Goal: Transaction & Acquisition: Obtain resource

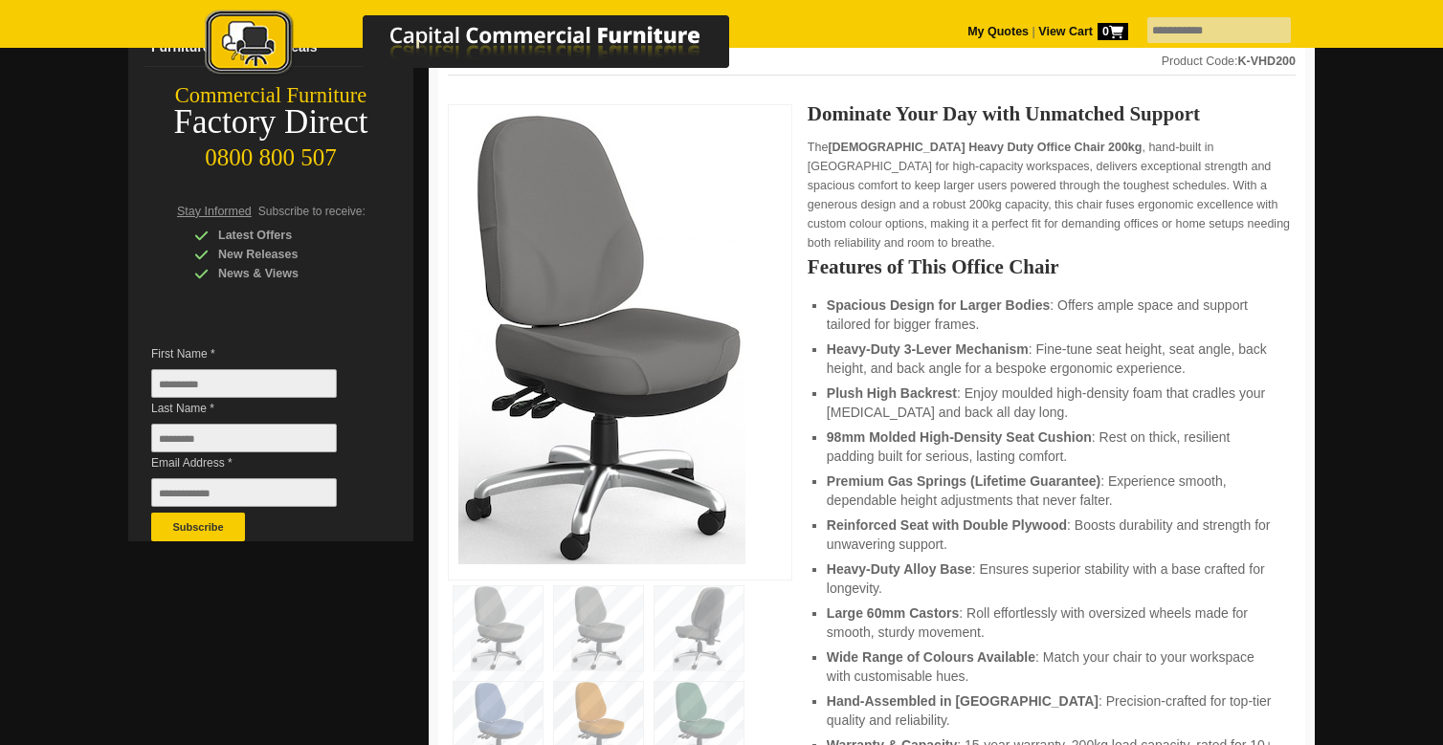
scroll to position [326, 0]
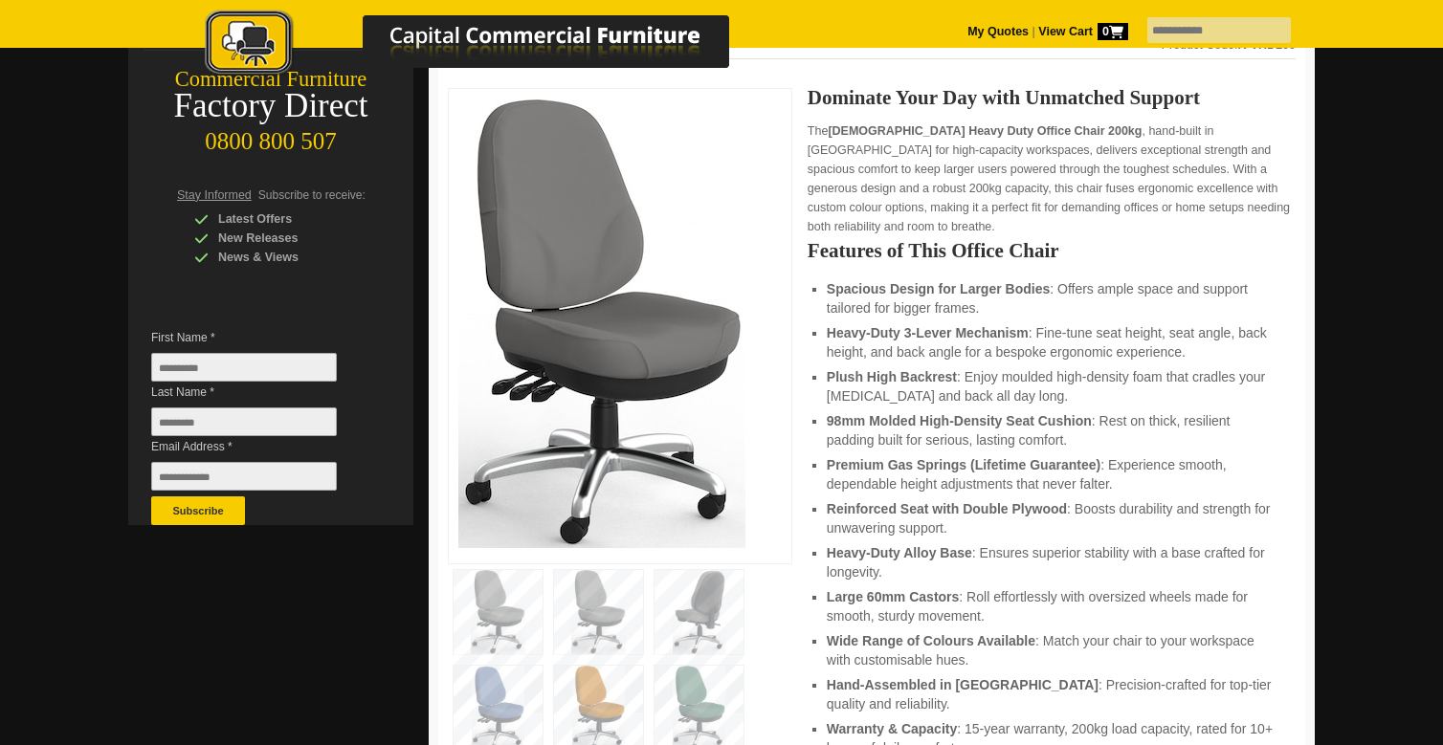
click at [698, 580] on img at bounding box center [699, 612] width 89 height 84
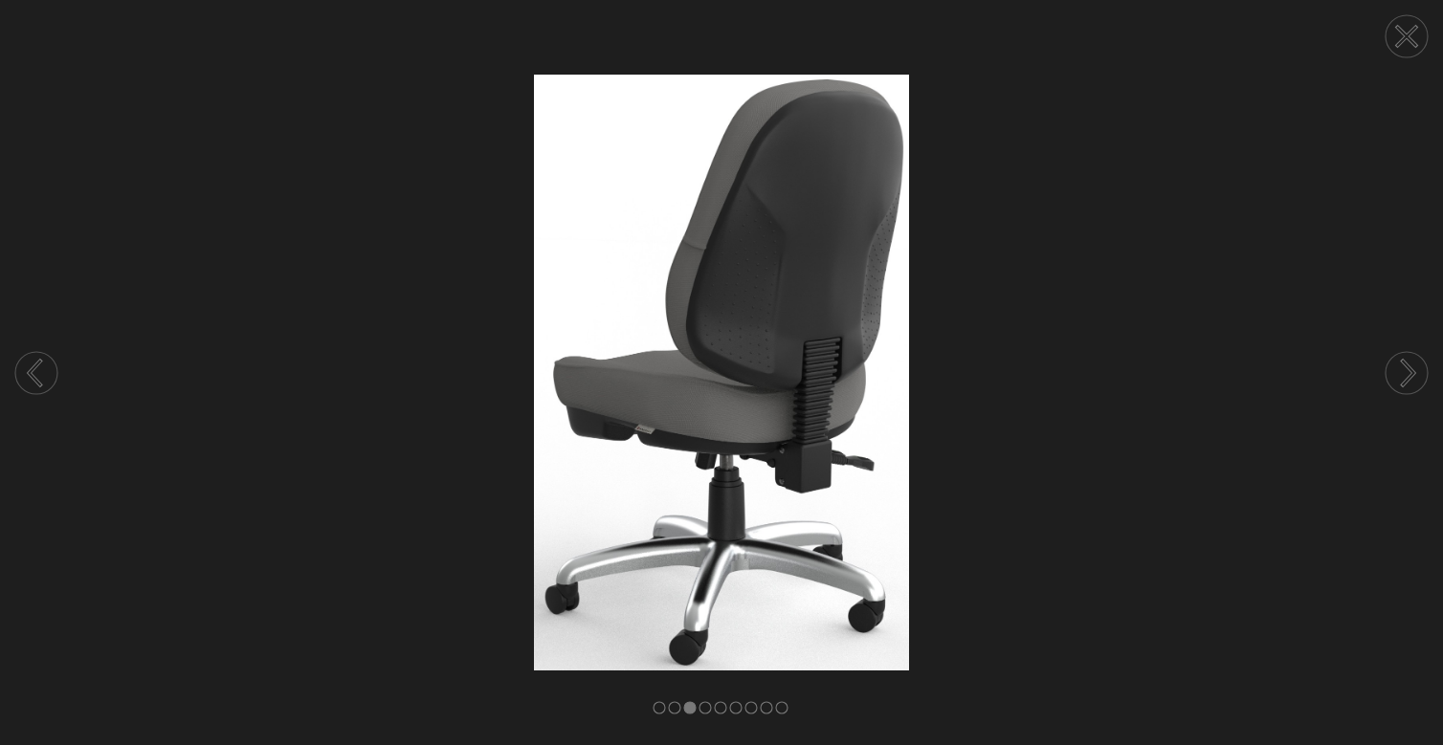
click at [1416, 381] on circle at bounding box center [1407, 373] width 42 height 42
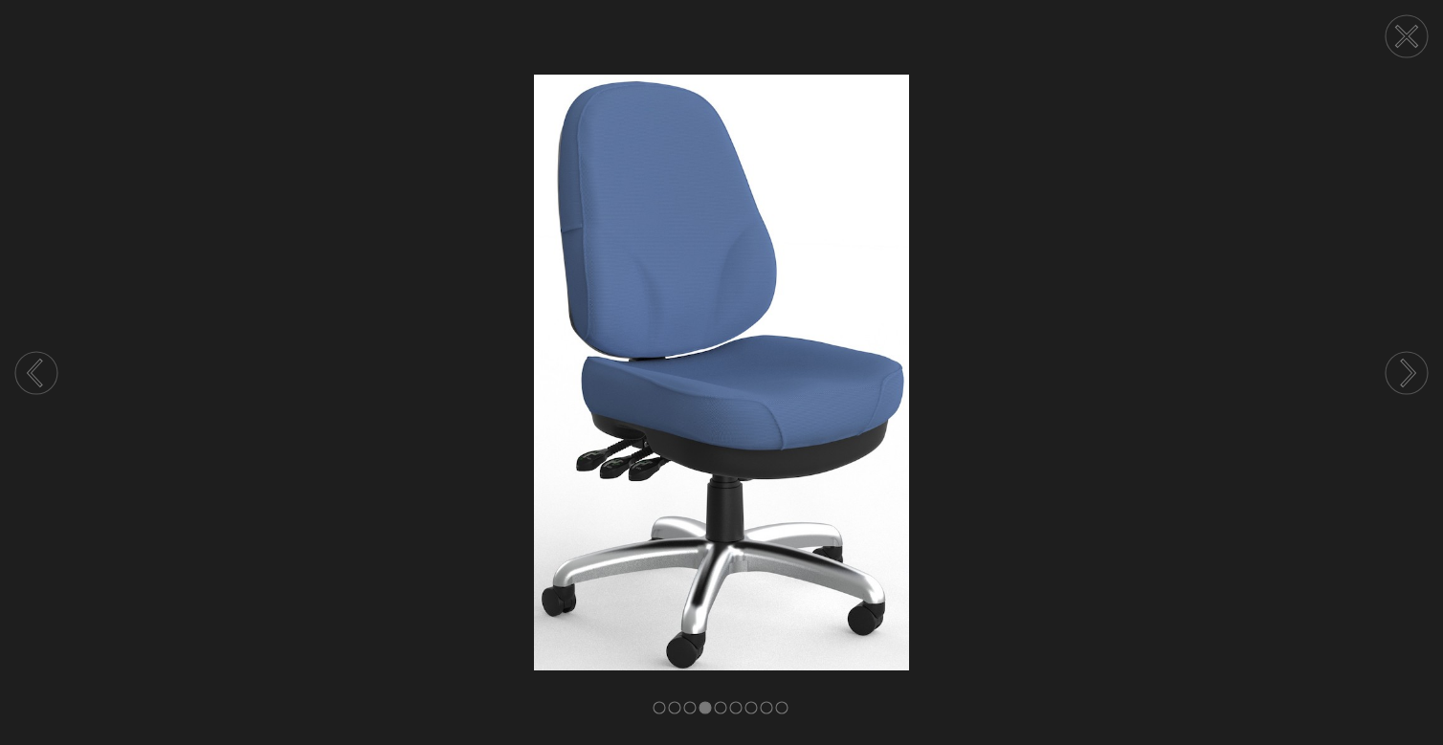
click at [1416, 381] on circle at bounding box center [1407, 373] width 42 height 42
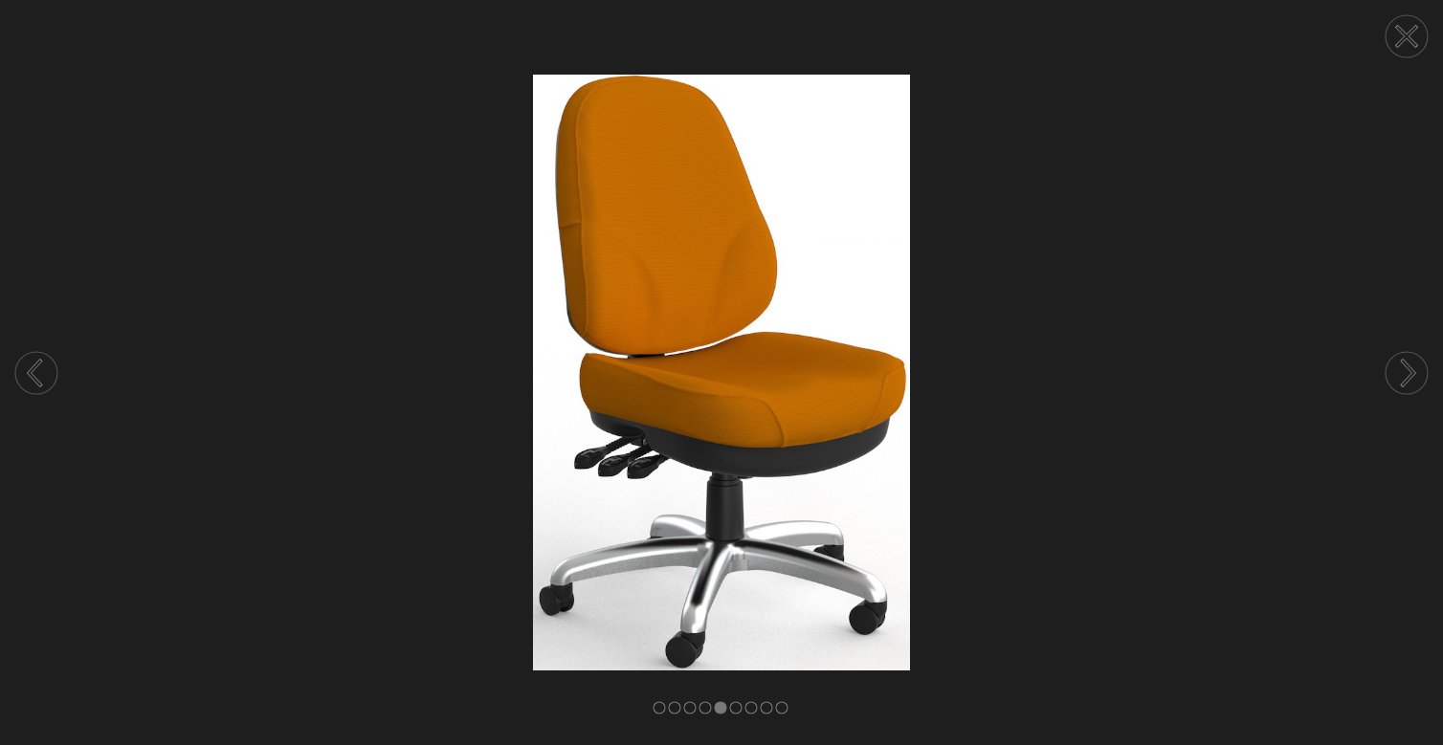
click at [1416, 381] on circle at bounding box center [1407, 373] width 42 height 42
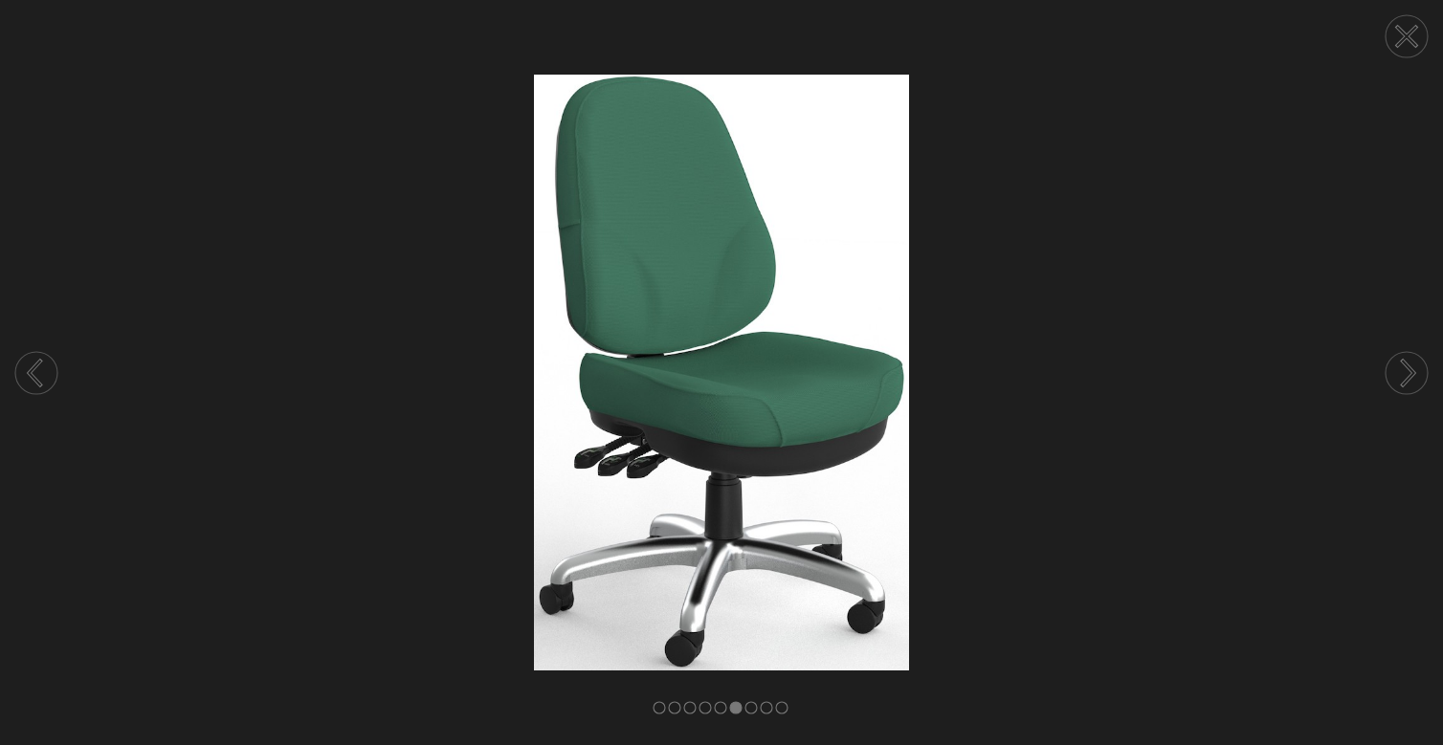
click at [1416, 381] on circle at bounding box center [1407, 373] width 42 height 42
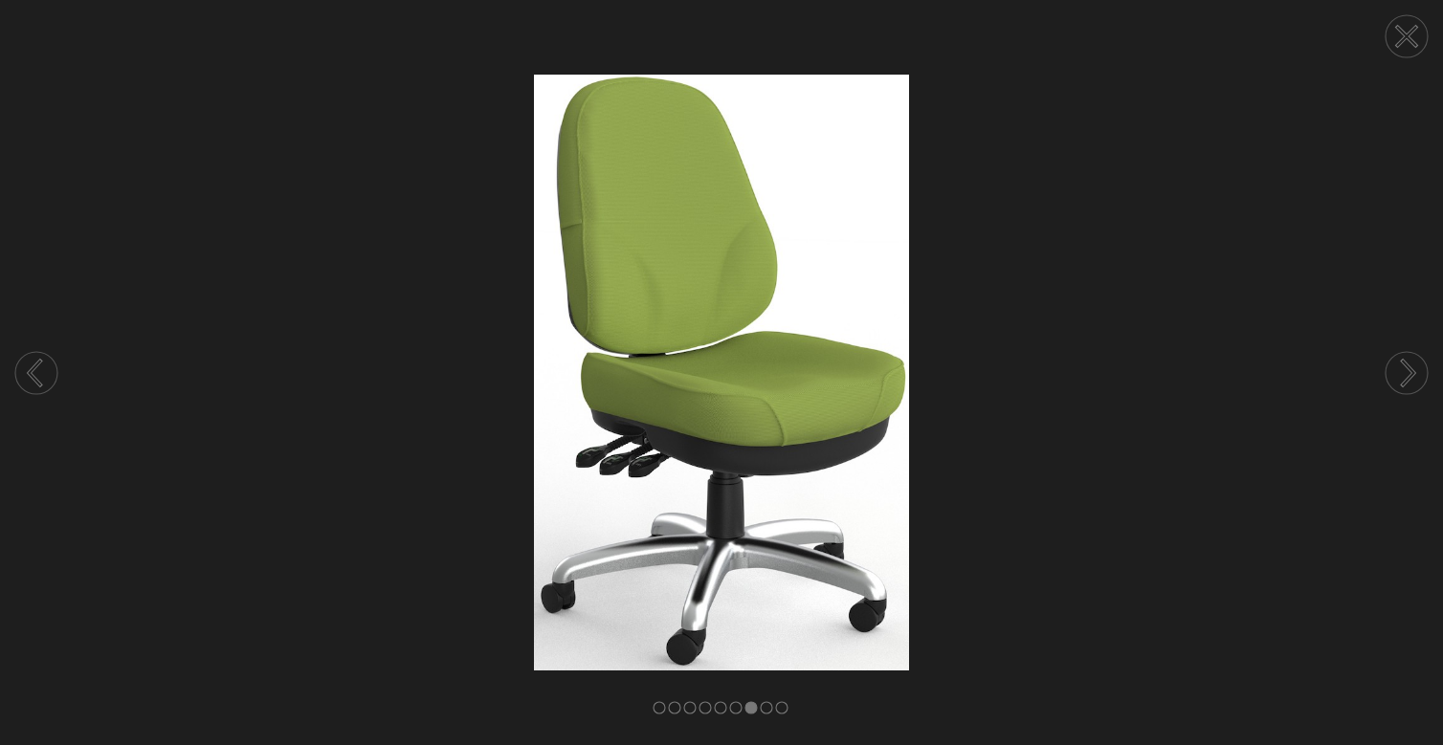
click at [1416, 381] on circle at bounding box center [1407, 373] width 42 height 42
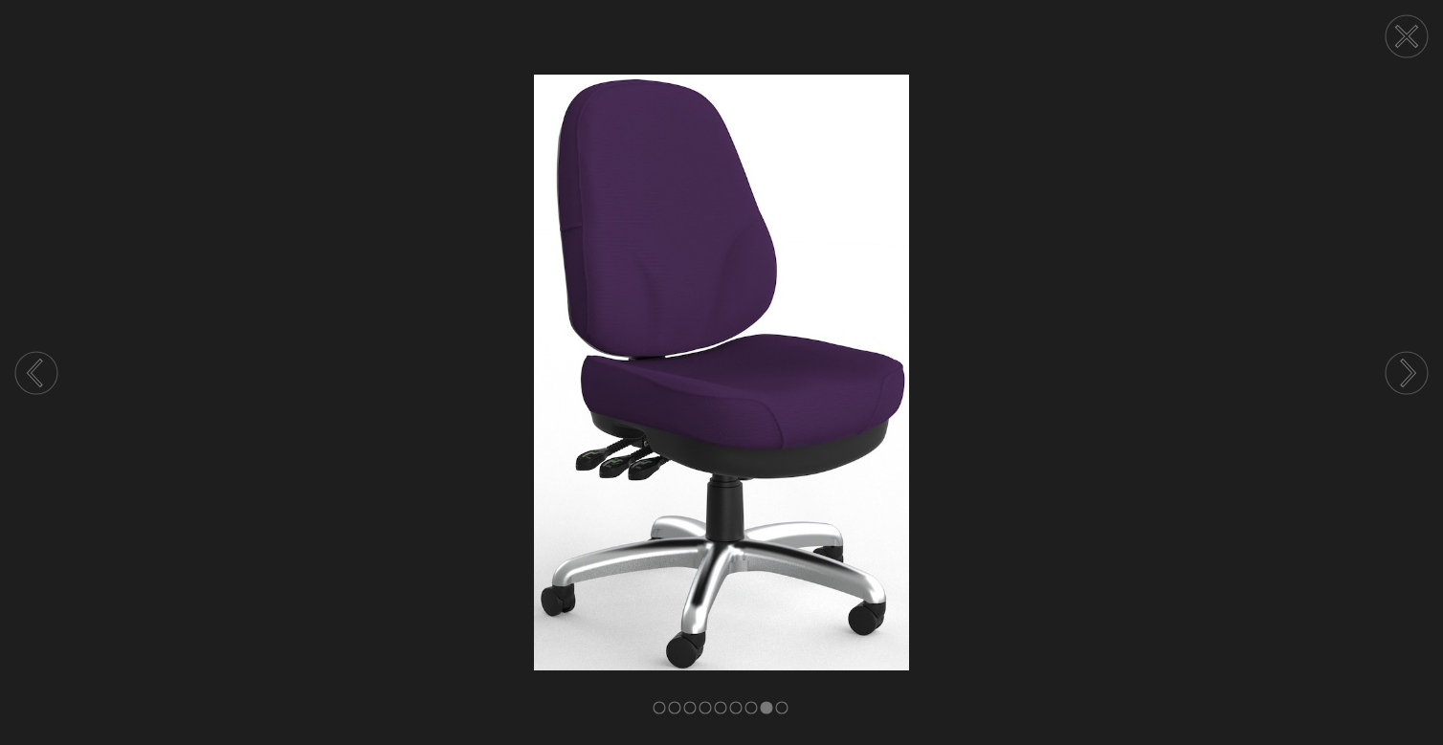
click at [1403, 53] on circle at bounding box center [1407, 36] width 42 height 42
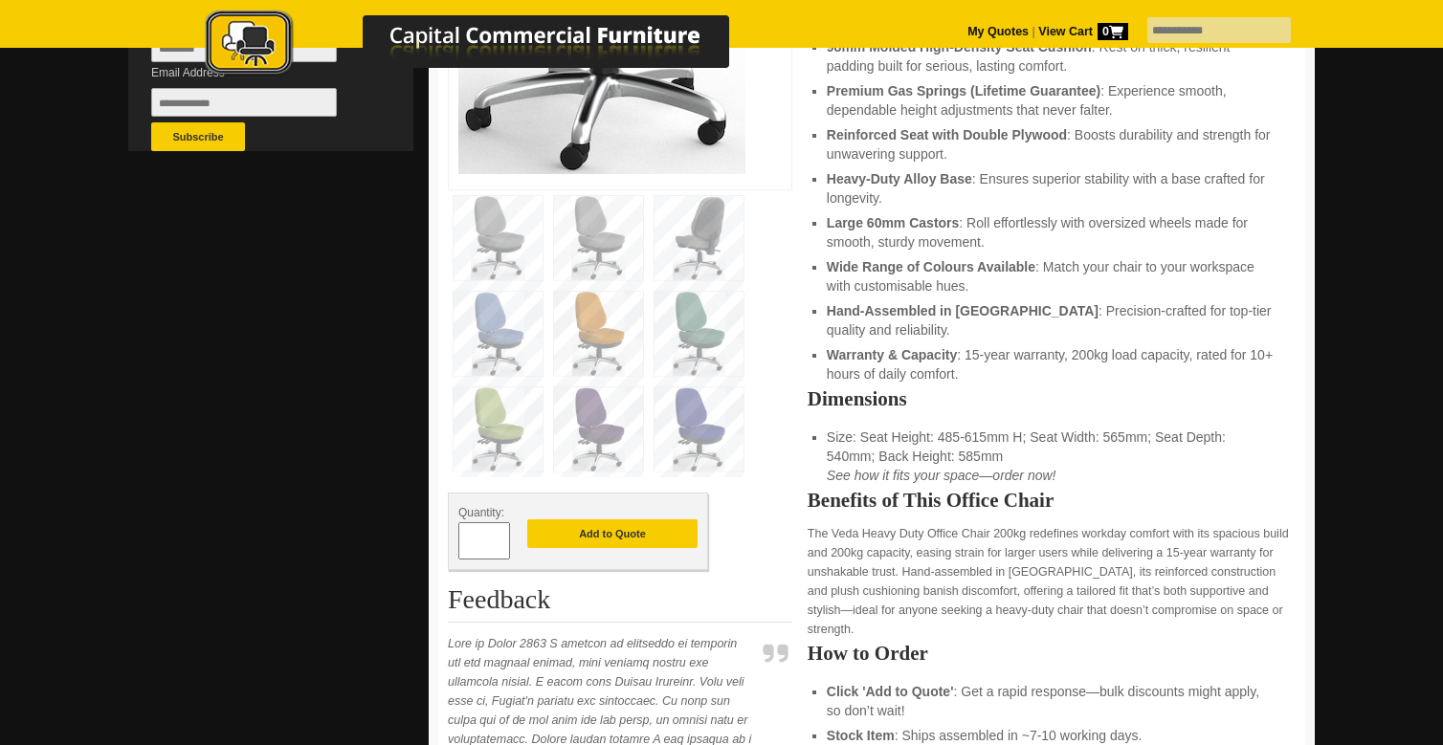
scroll to position [745, 0]
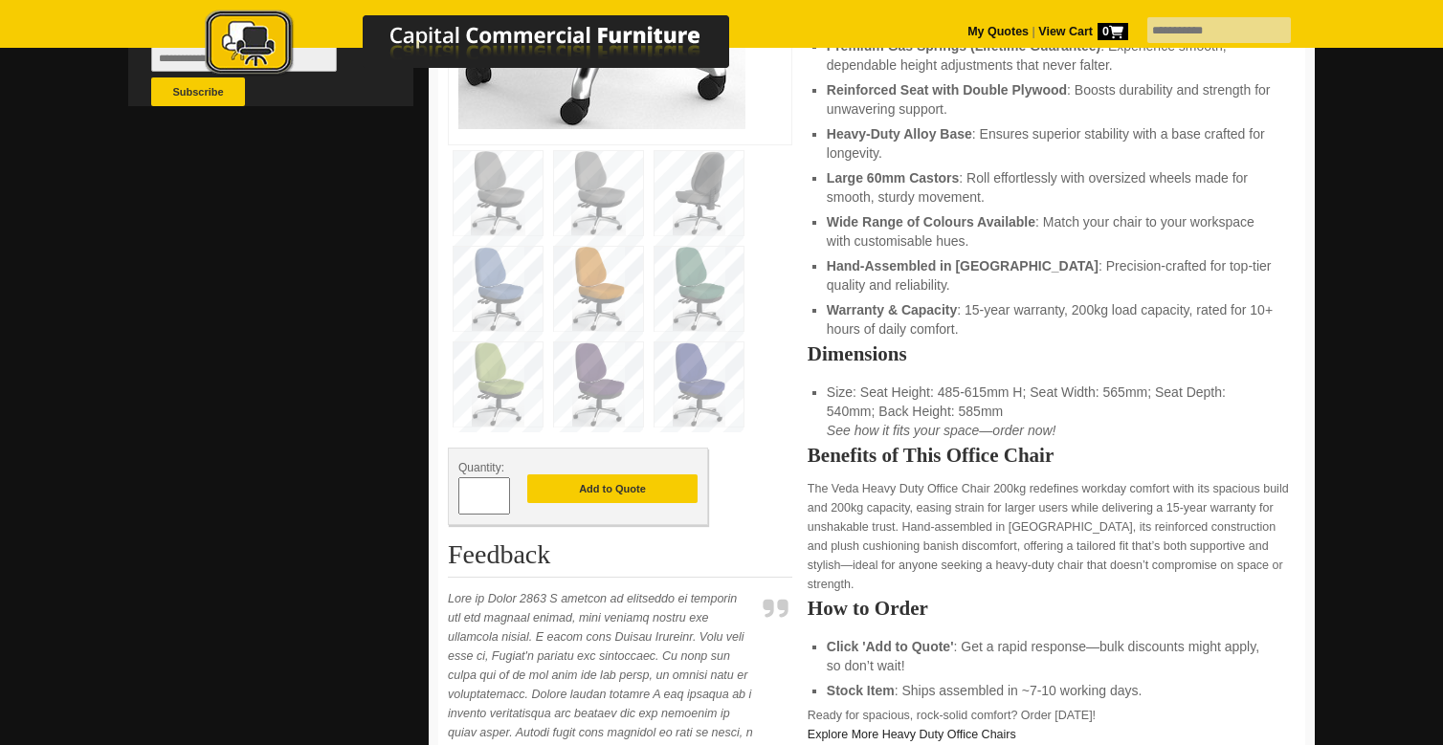
click at [611, 249] on img at bounding box center [598, 289] width 89 height 84
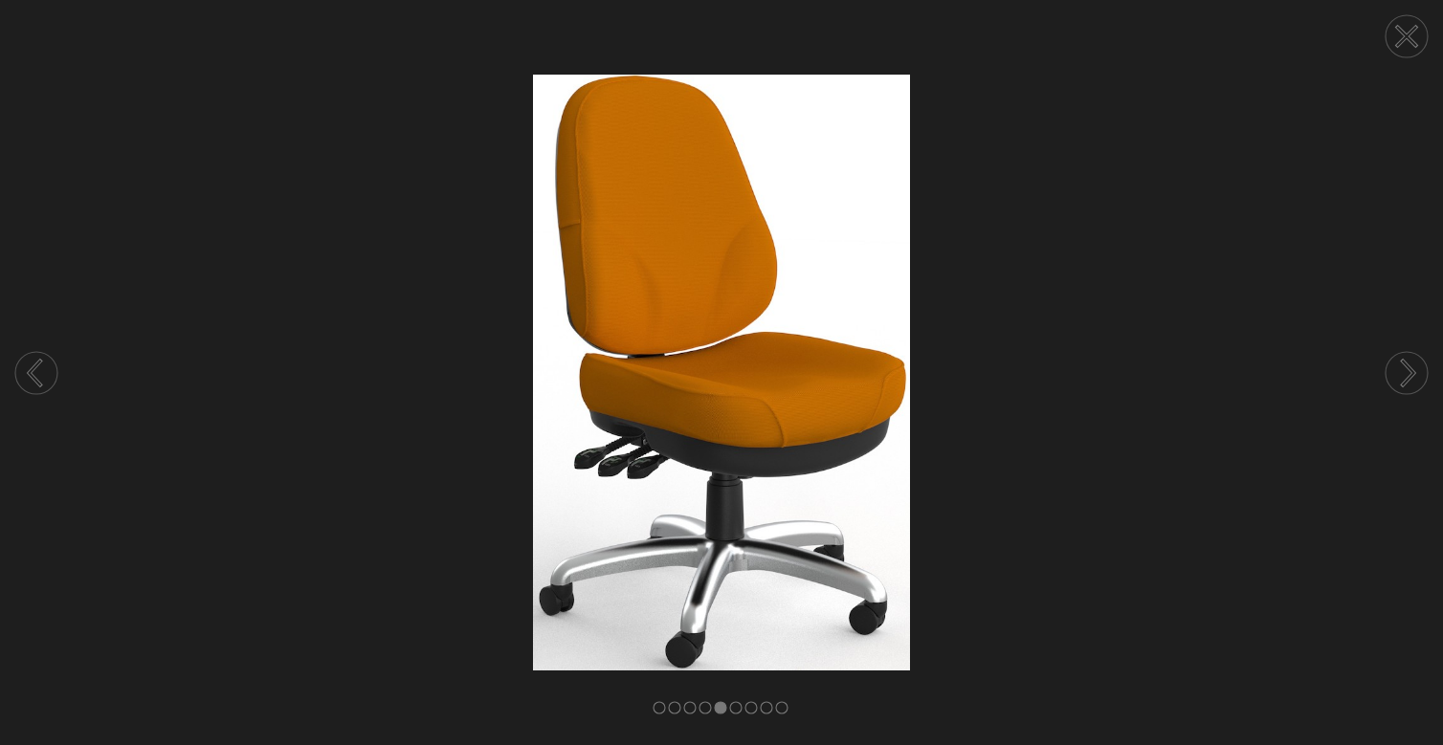
click at [1406, 46] on circle at bounding box center [1407, 36] width 42 height 42
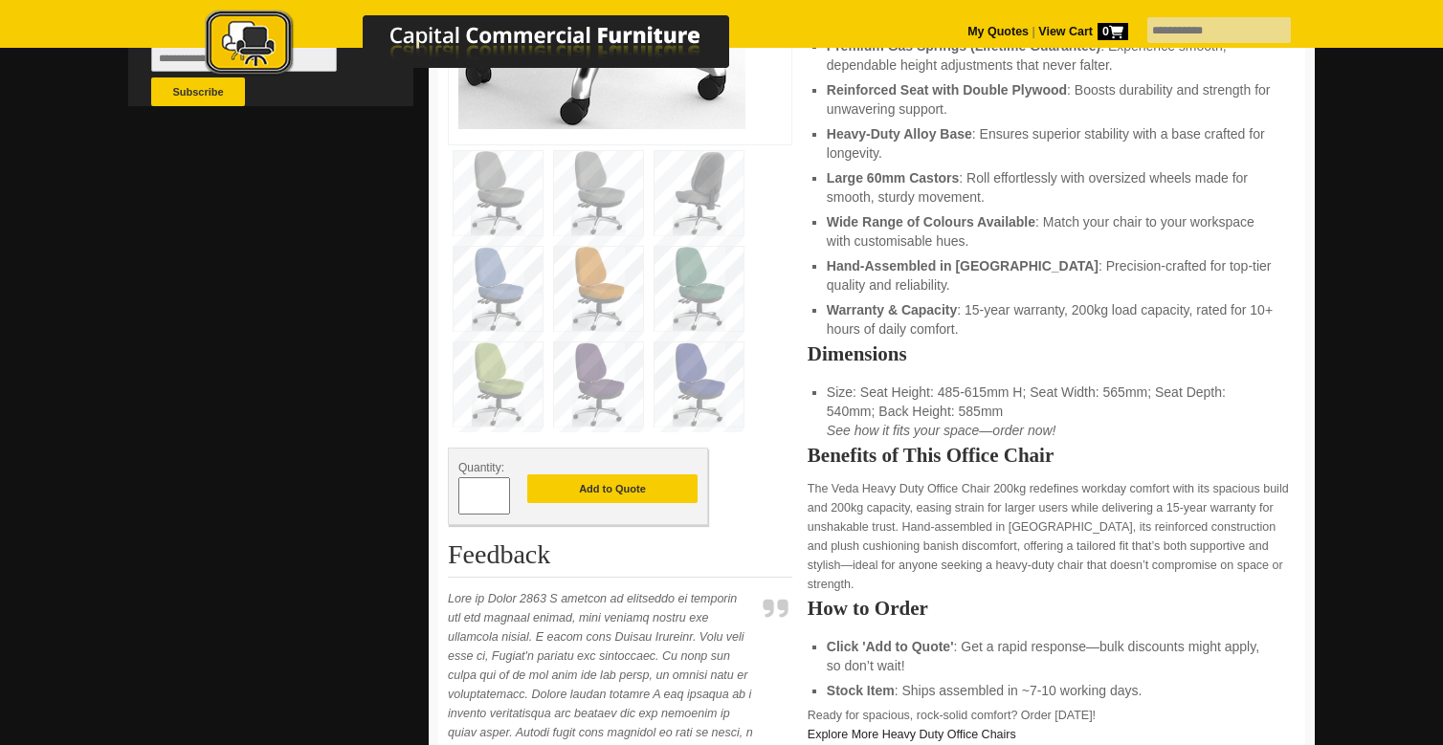
click at [502, 477] on input "*" at bounding box center [484, 495] width 52 height 37
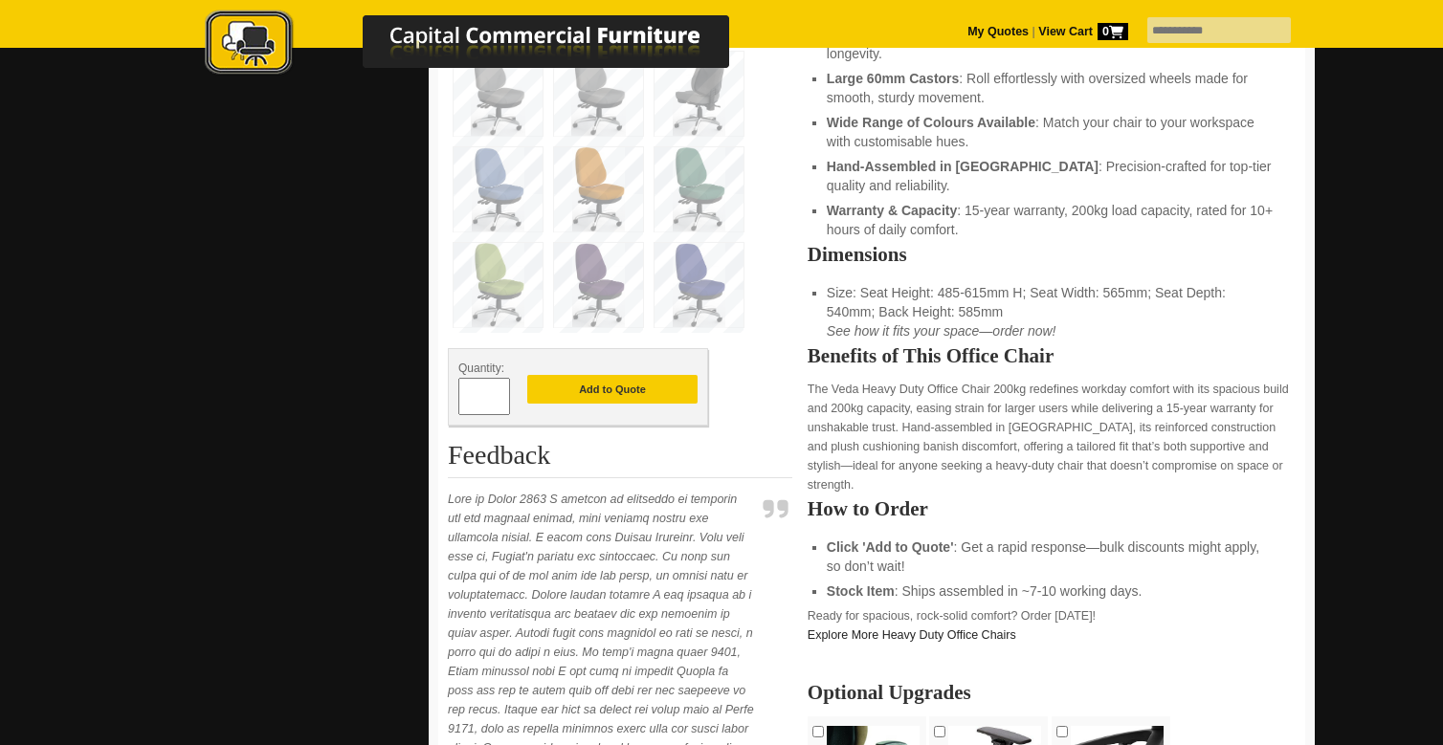
scroll to position [806, 0]
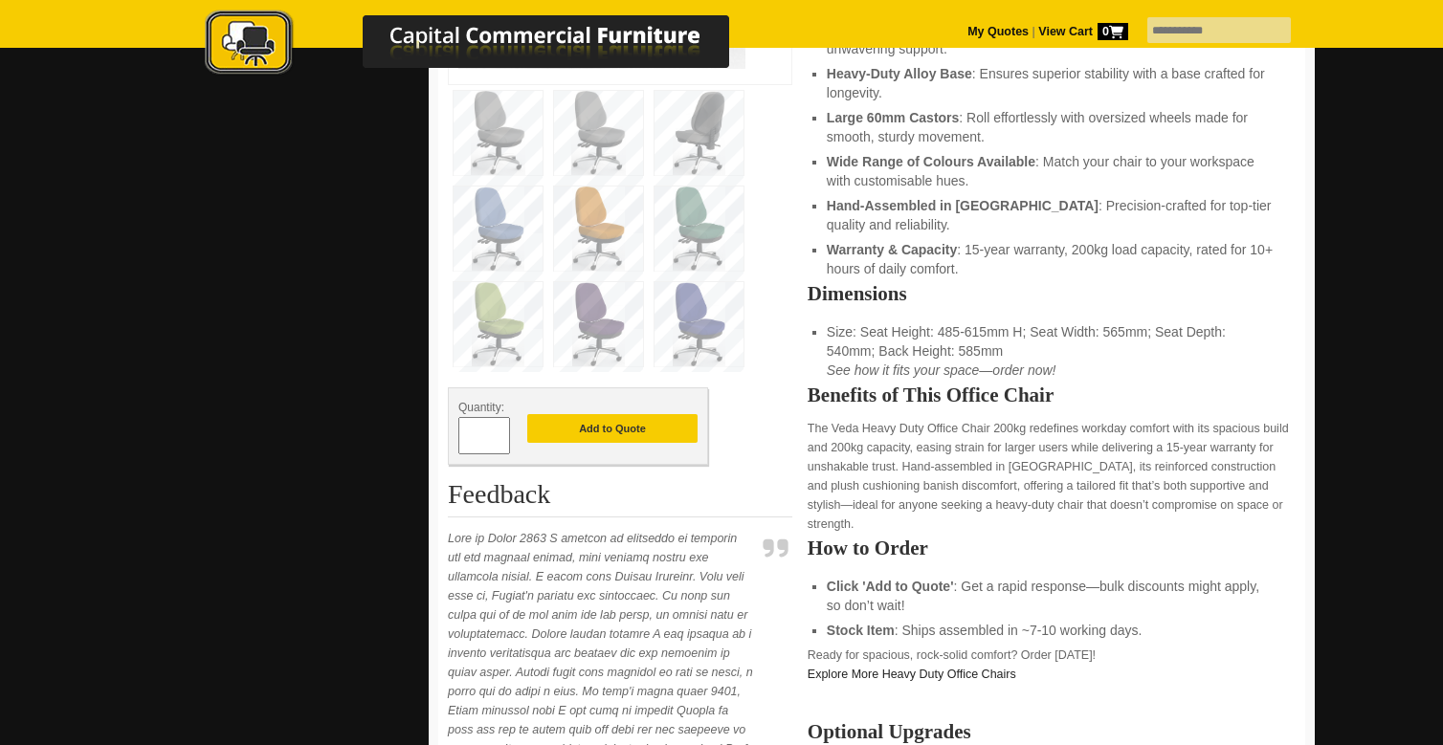
type input "*"
click at [503, 417] on input "*" at bounding box center [484, 435] width 52 height 37
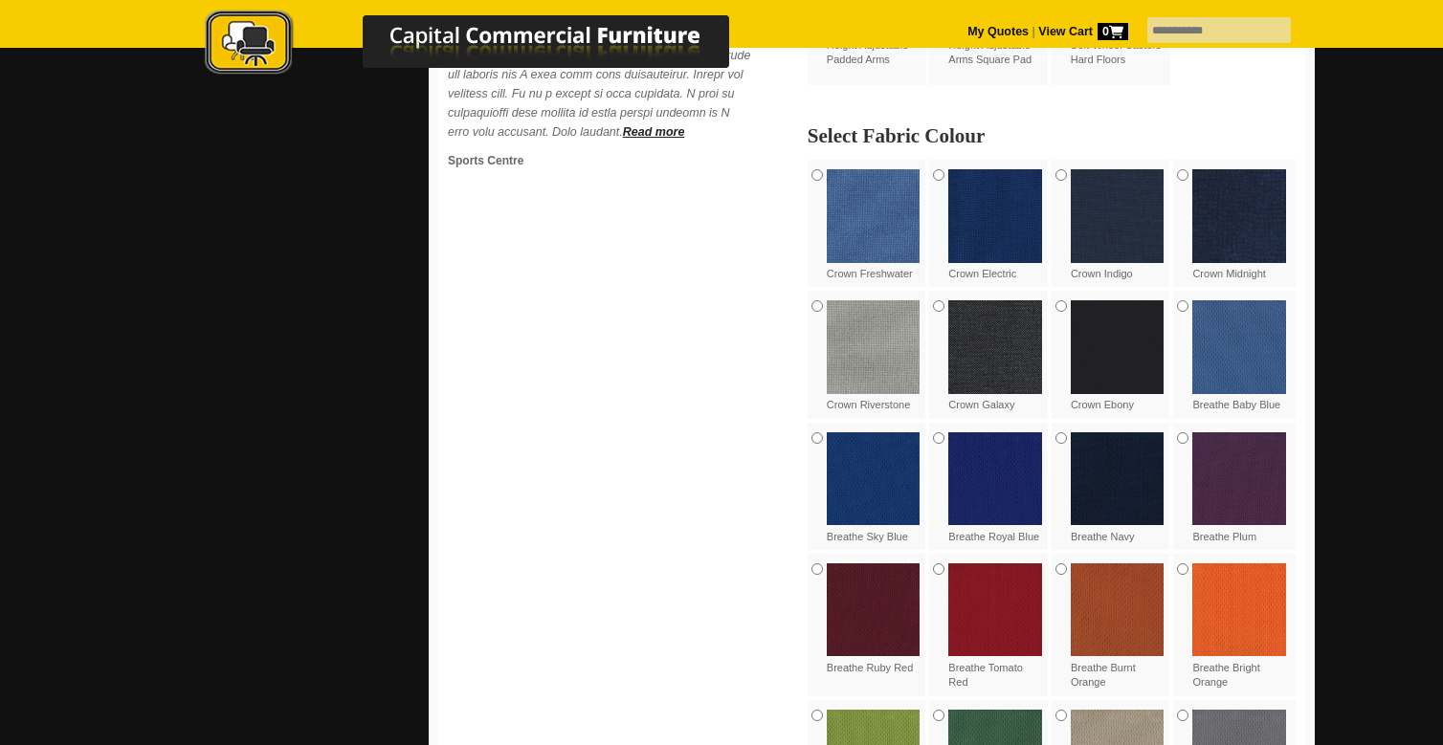
scroll to position [1596, 0]
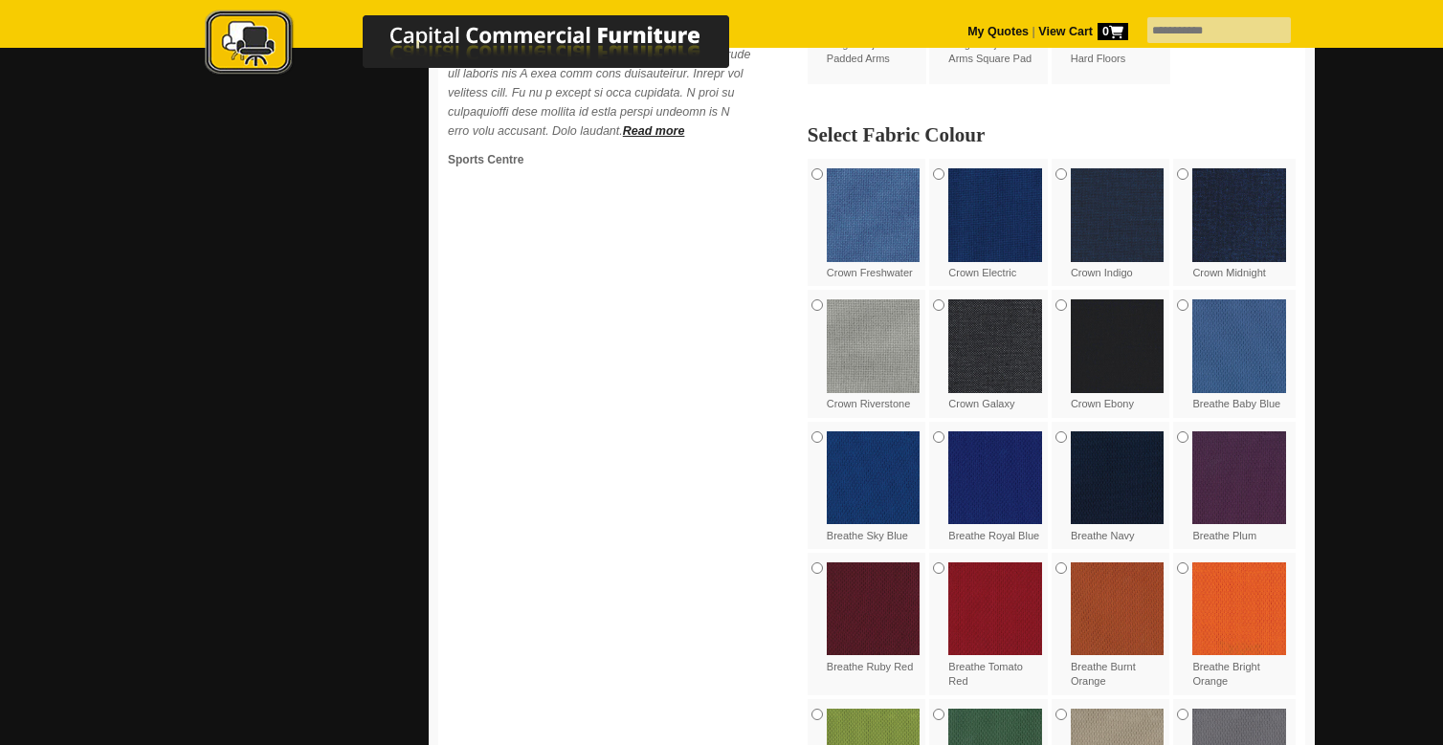
click at [1066, 553] on div "Breathe Burnt Orange" at bounding box center [1113, 626] width 122 height 146
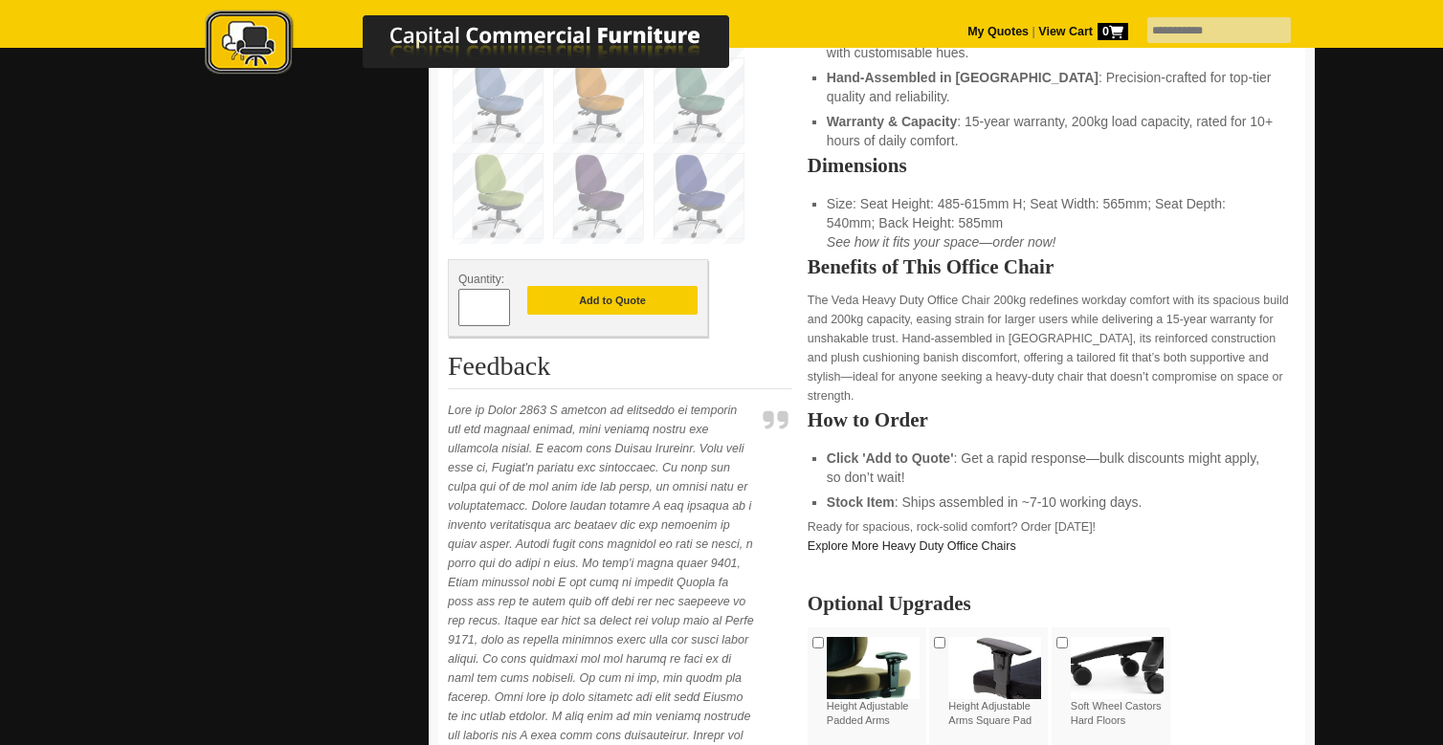
scroll to position [945, 0]
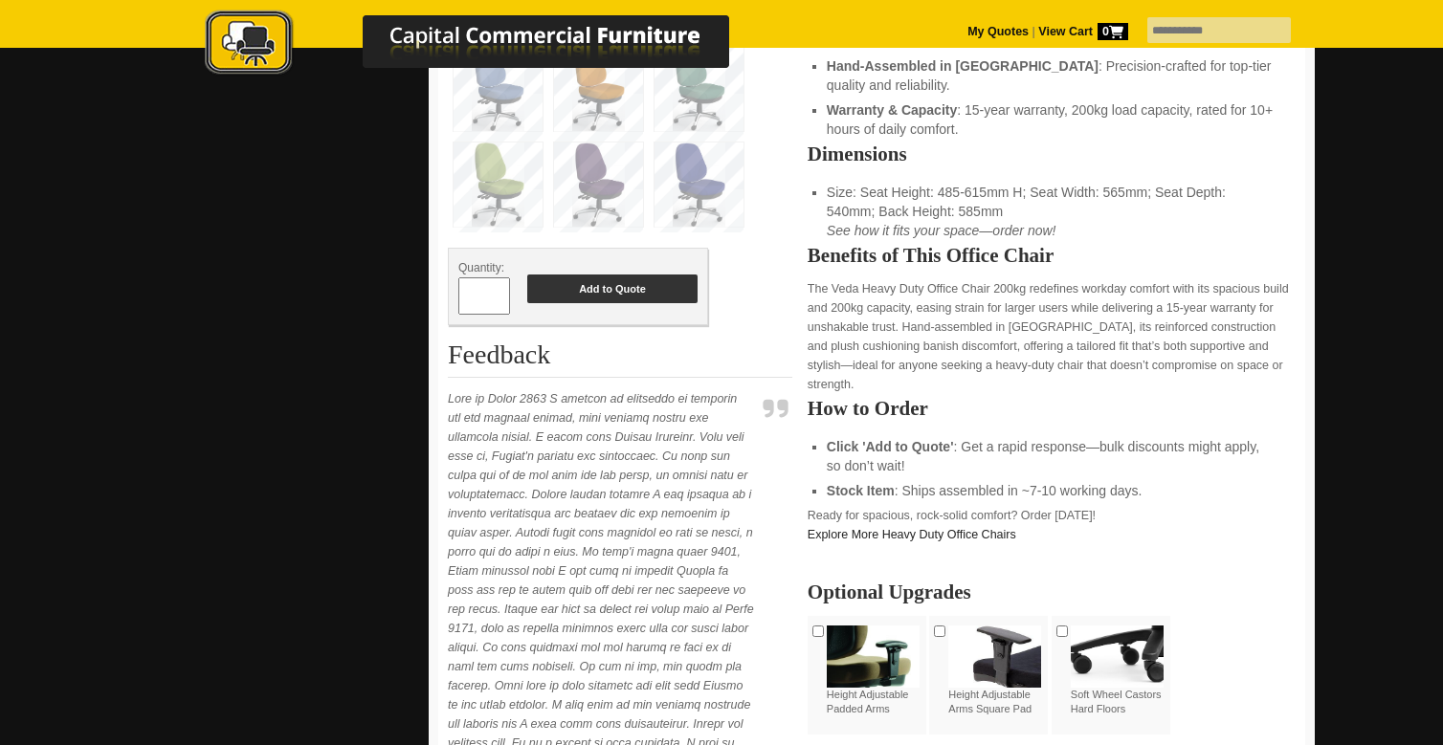
click at [634, 275] on button "Add to Quote" at bounding box center [612, 289] width 170 height 29
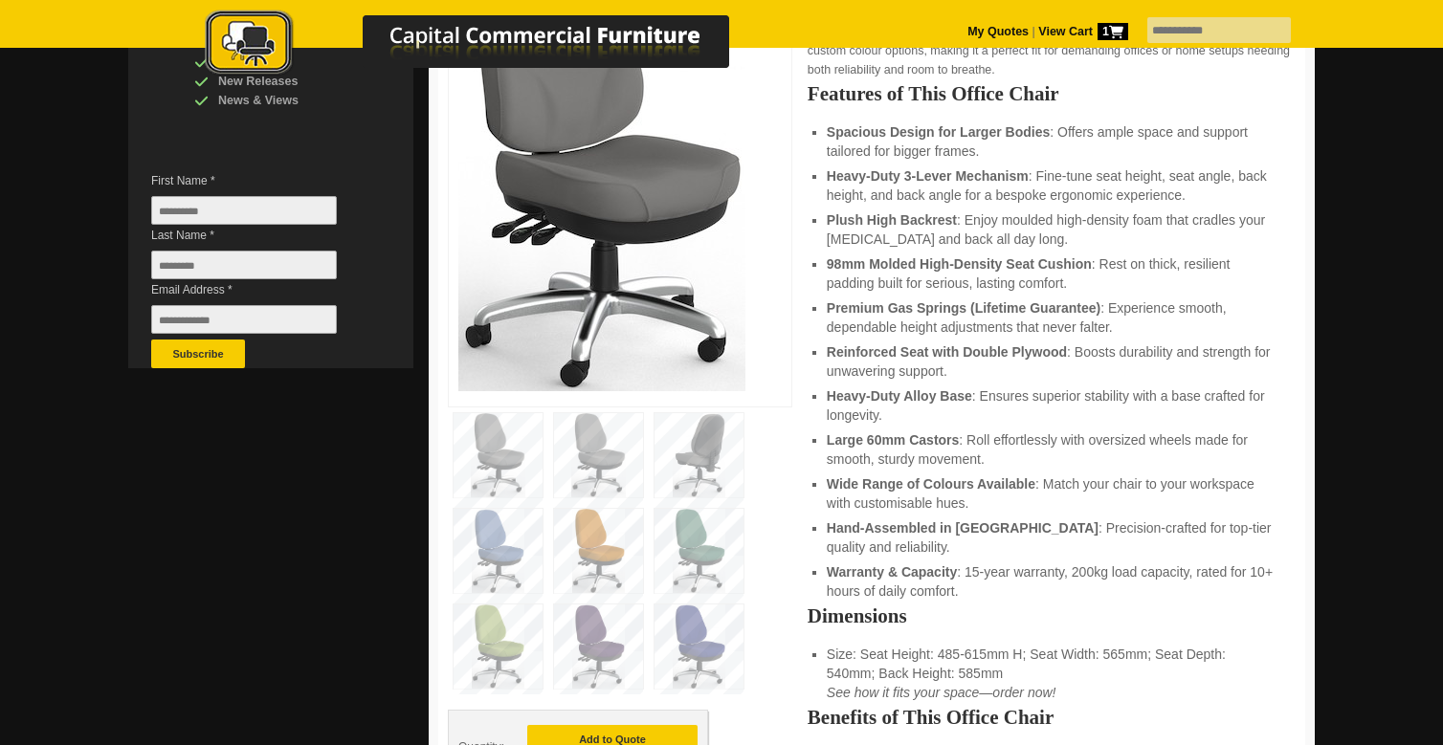
scroll to position [495, 0]
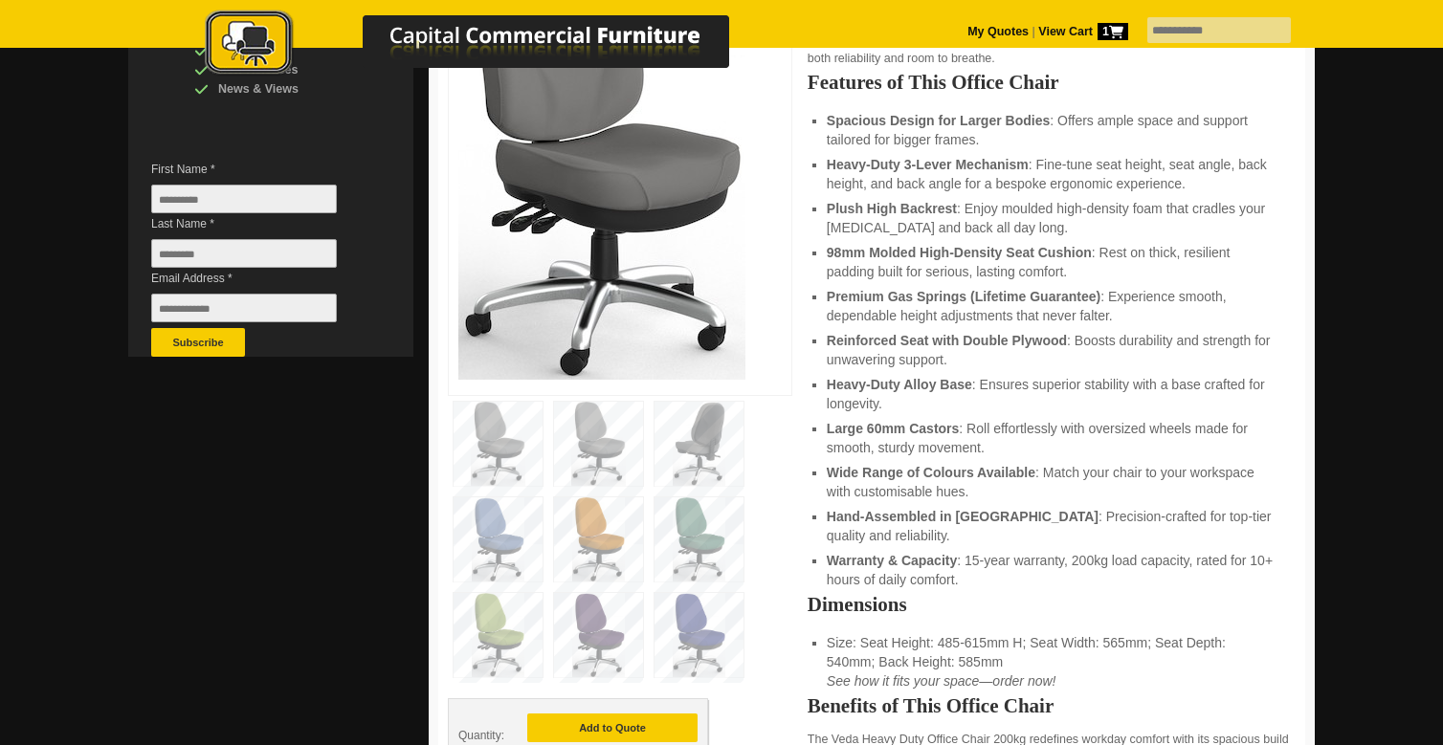
click at [490, 593] on img at bounding box center [498, 635] width 89 height 84
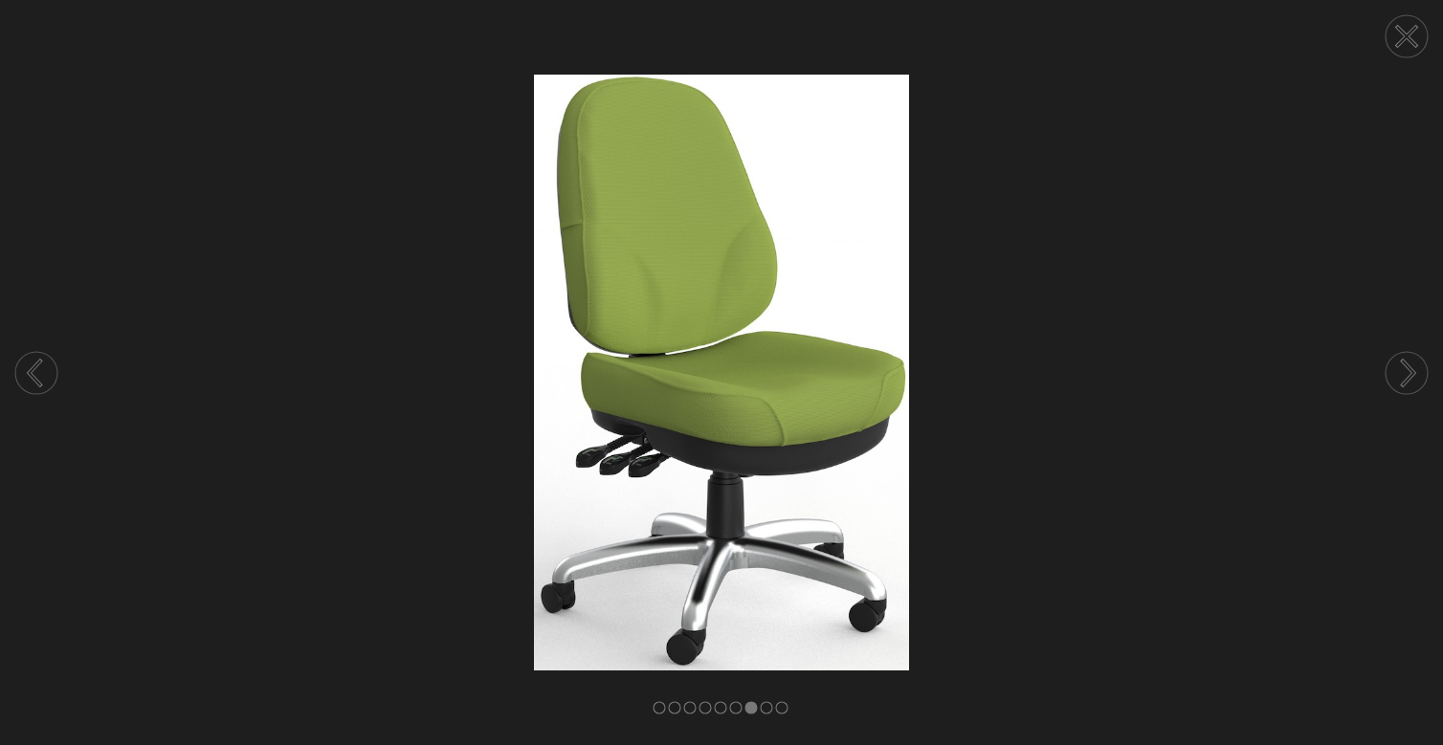
click at [1414, 32] on circle at bounding box center [1407, 36] width 42 height 42
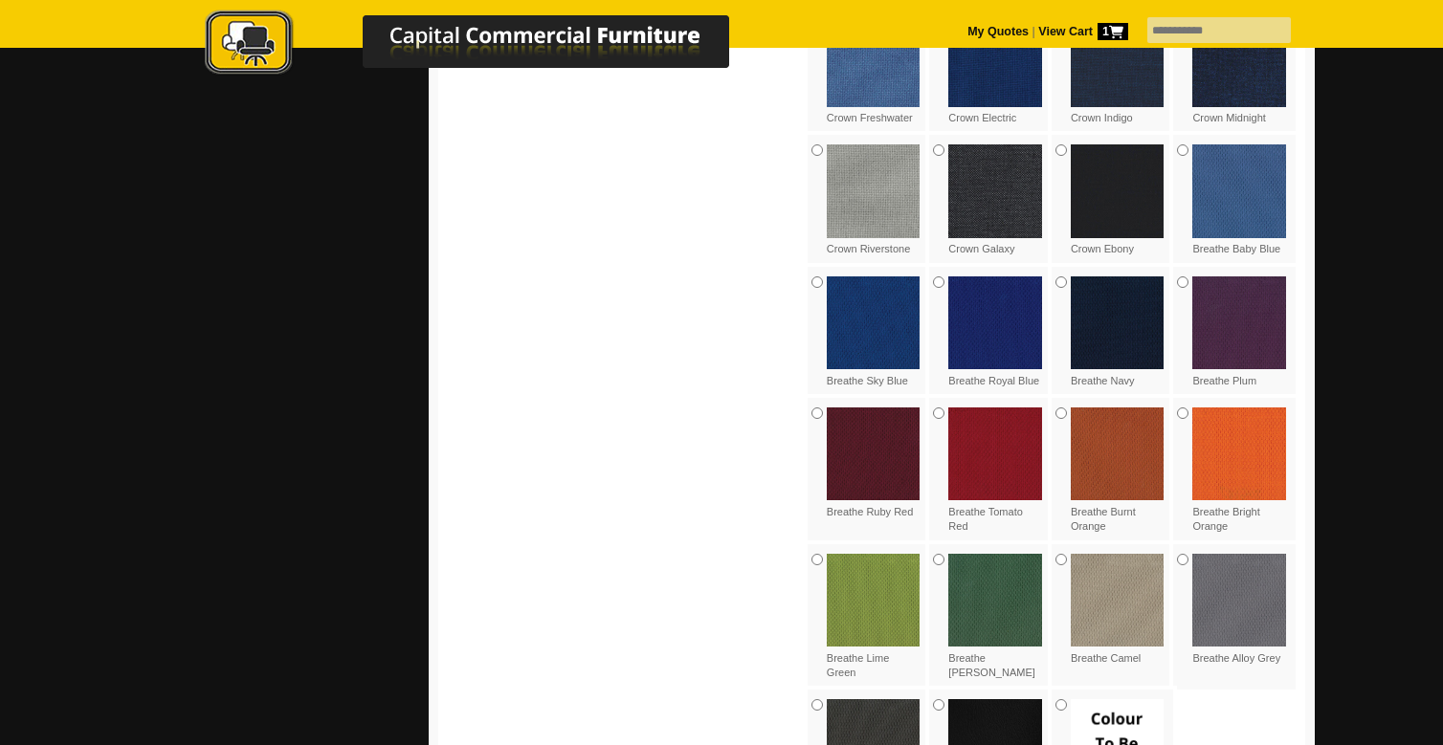
scroll to position [1752, 0]
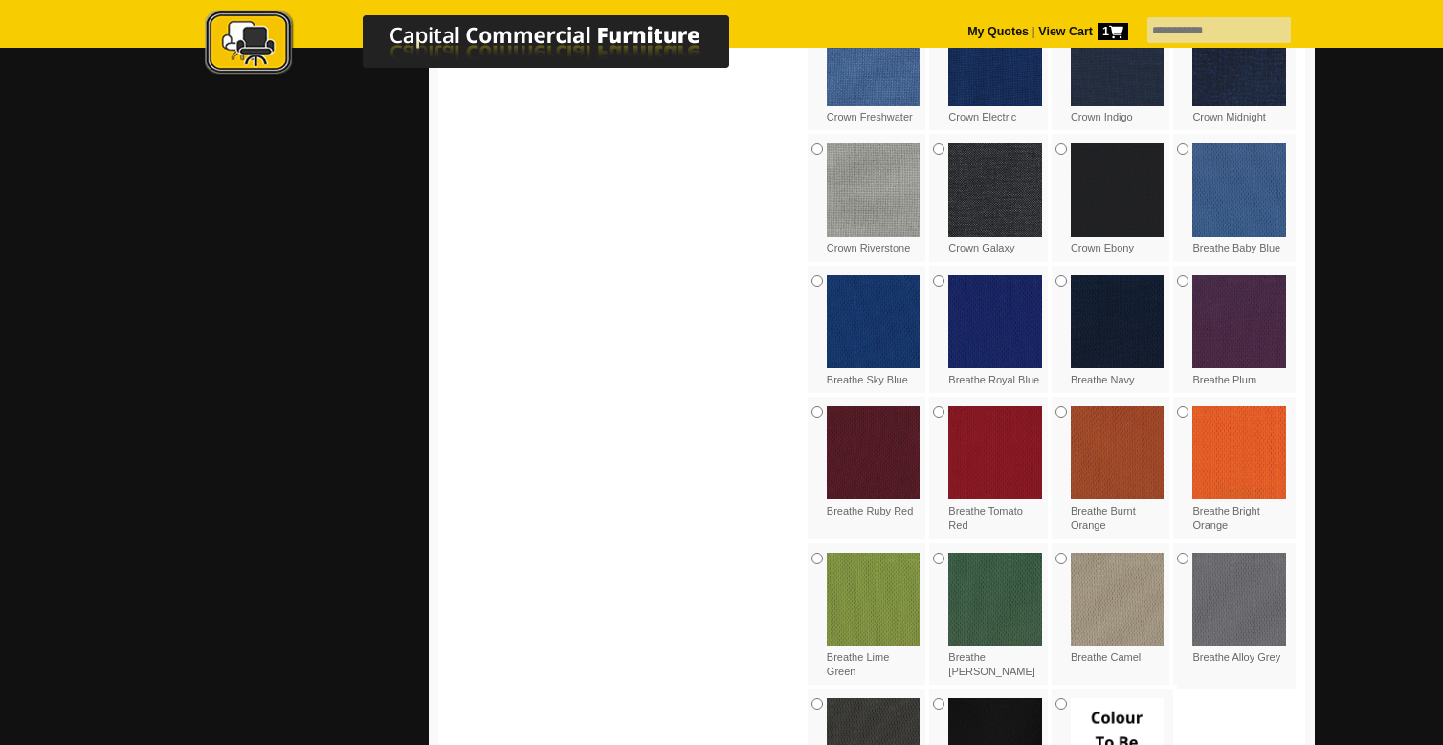
click at [1056, 544] on div "Breathe Camel" at bounding box center [1113, 609] width 122 height 131
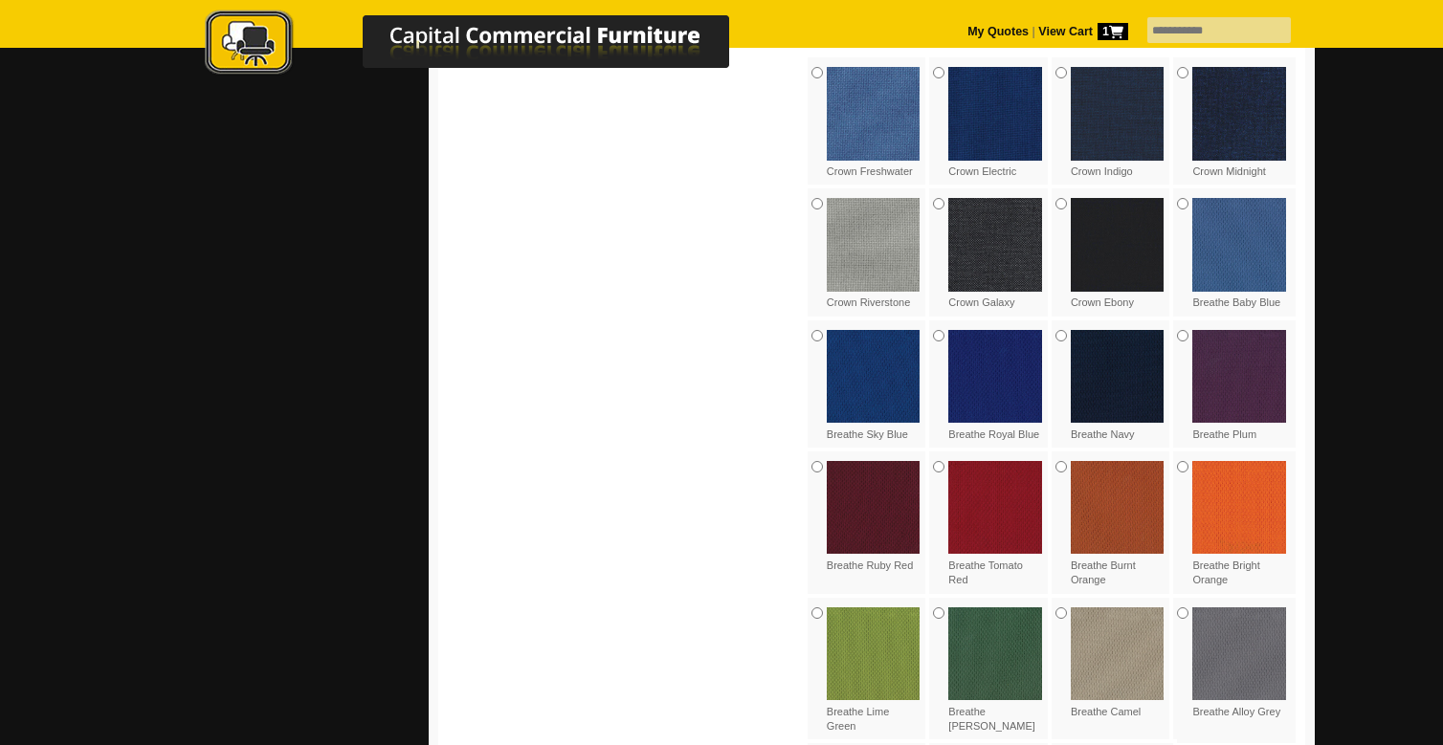
scroll to position [1698, 0]
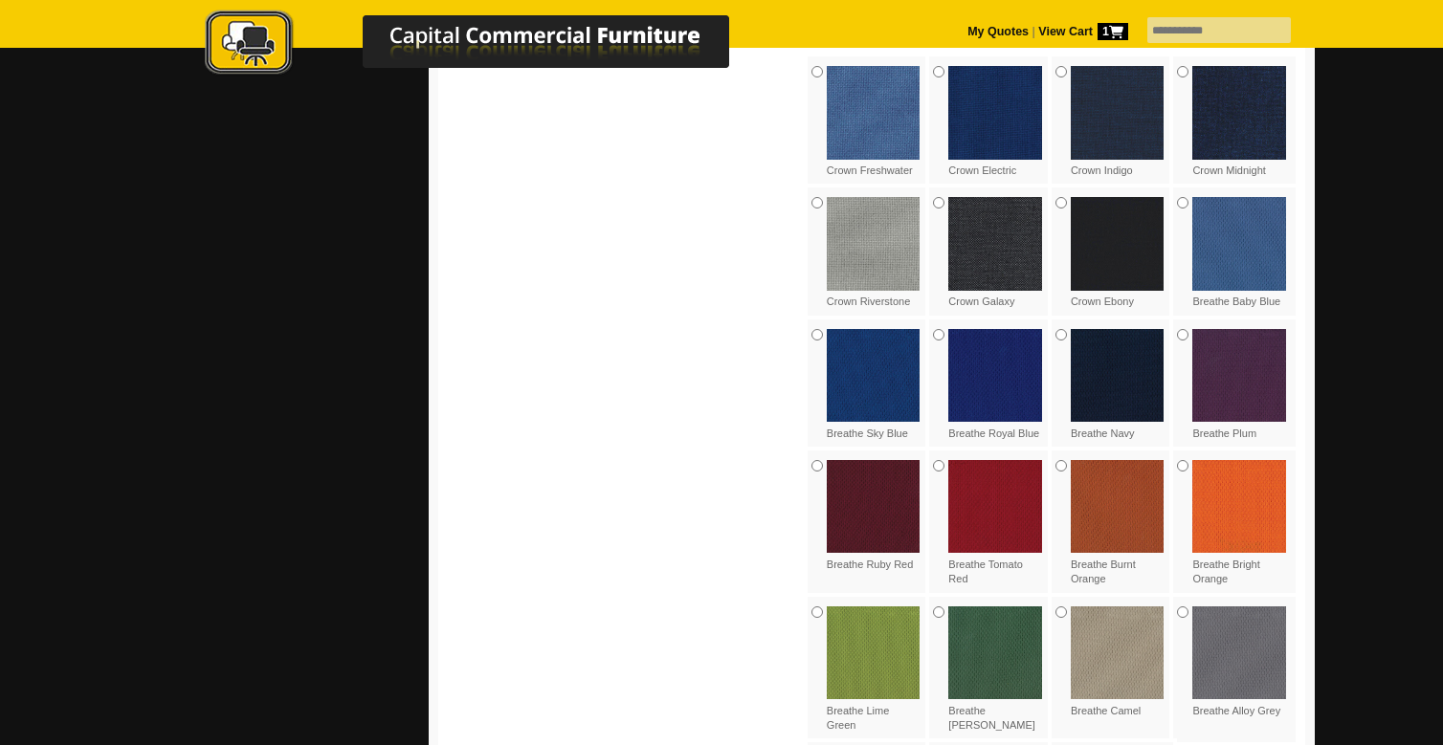
click at [940, 597] on div "Breathe Fern Green" at bounding box center [990, 670] width 122 height 146
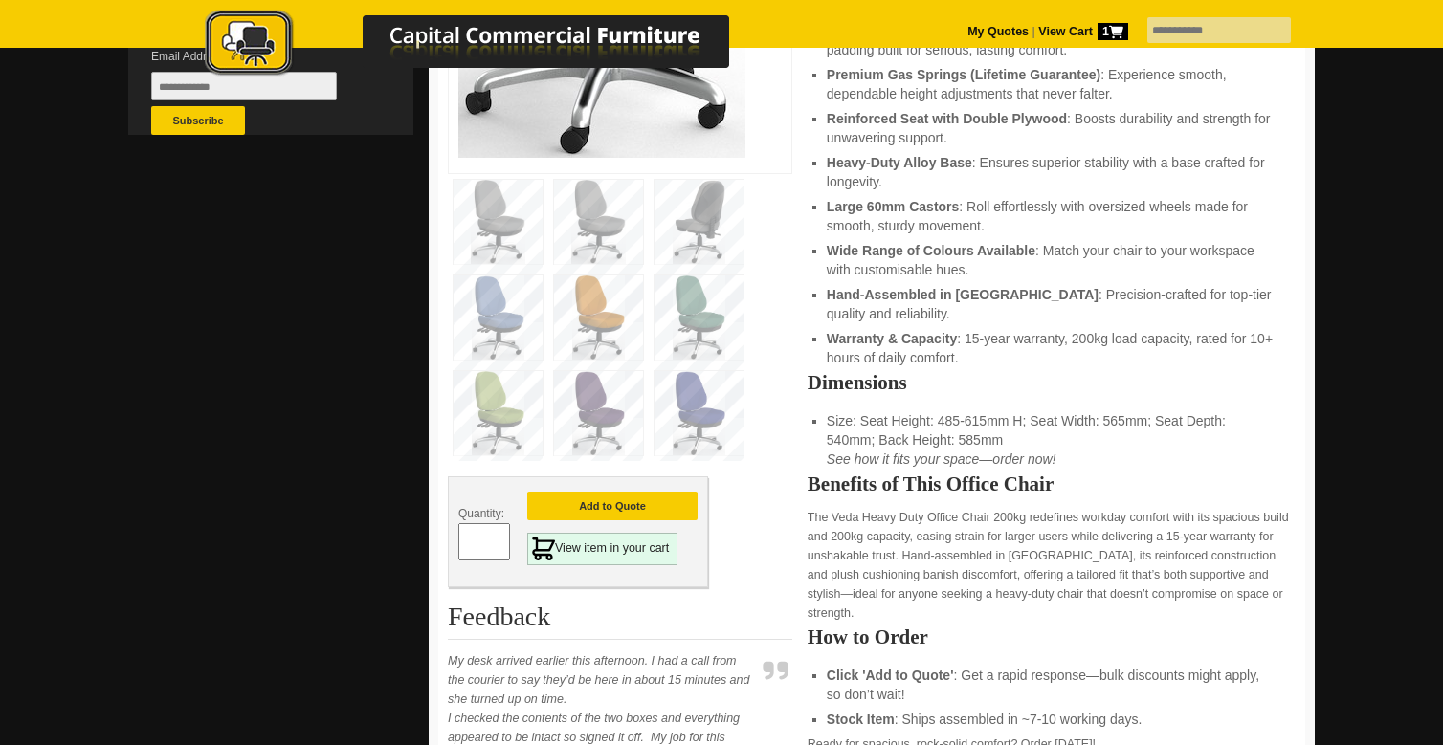
scroll to position [718, 0]
click at [610, 179] on img at bounding box center [598, 221] width 89 height 84
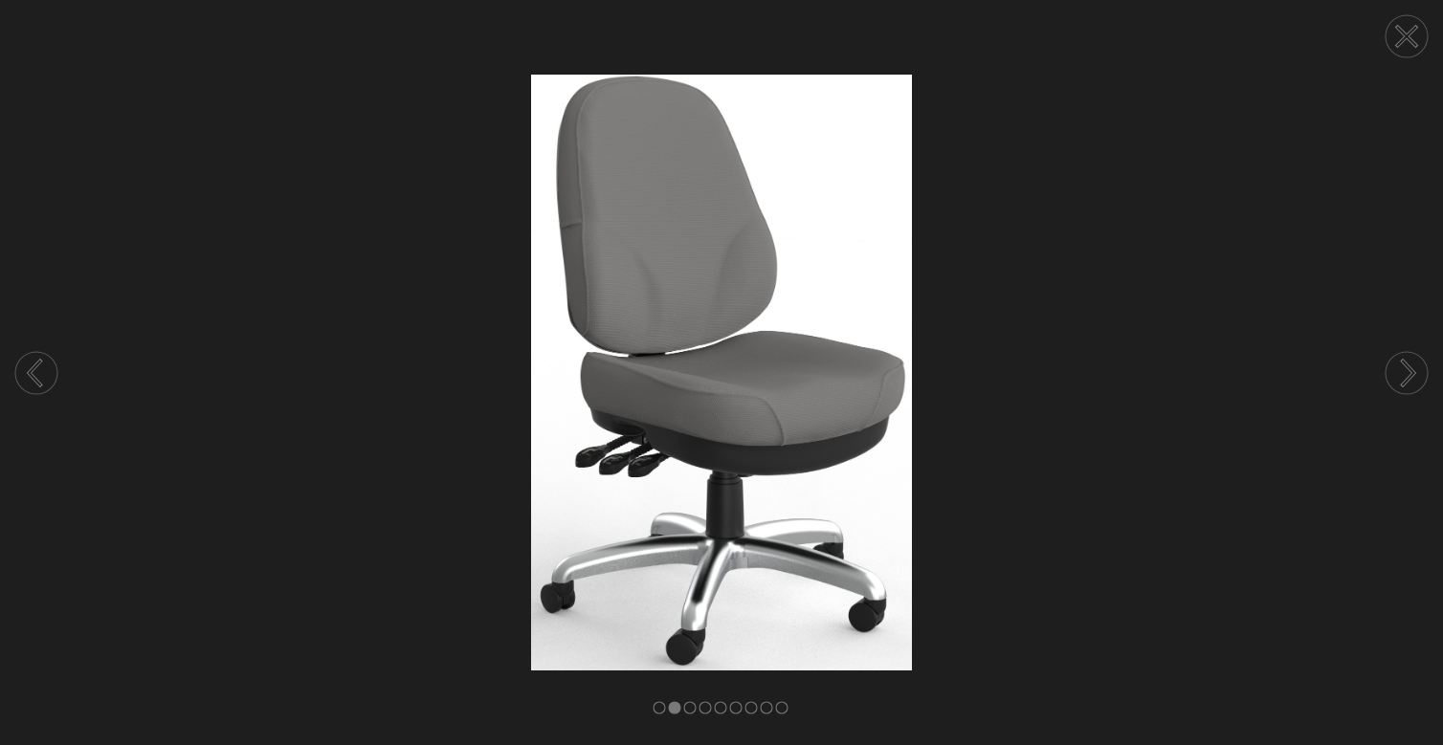
click at [1410, 388] on circle at bounding box center [1407, 373] width 42 height 42
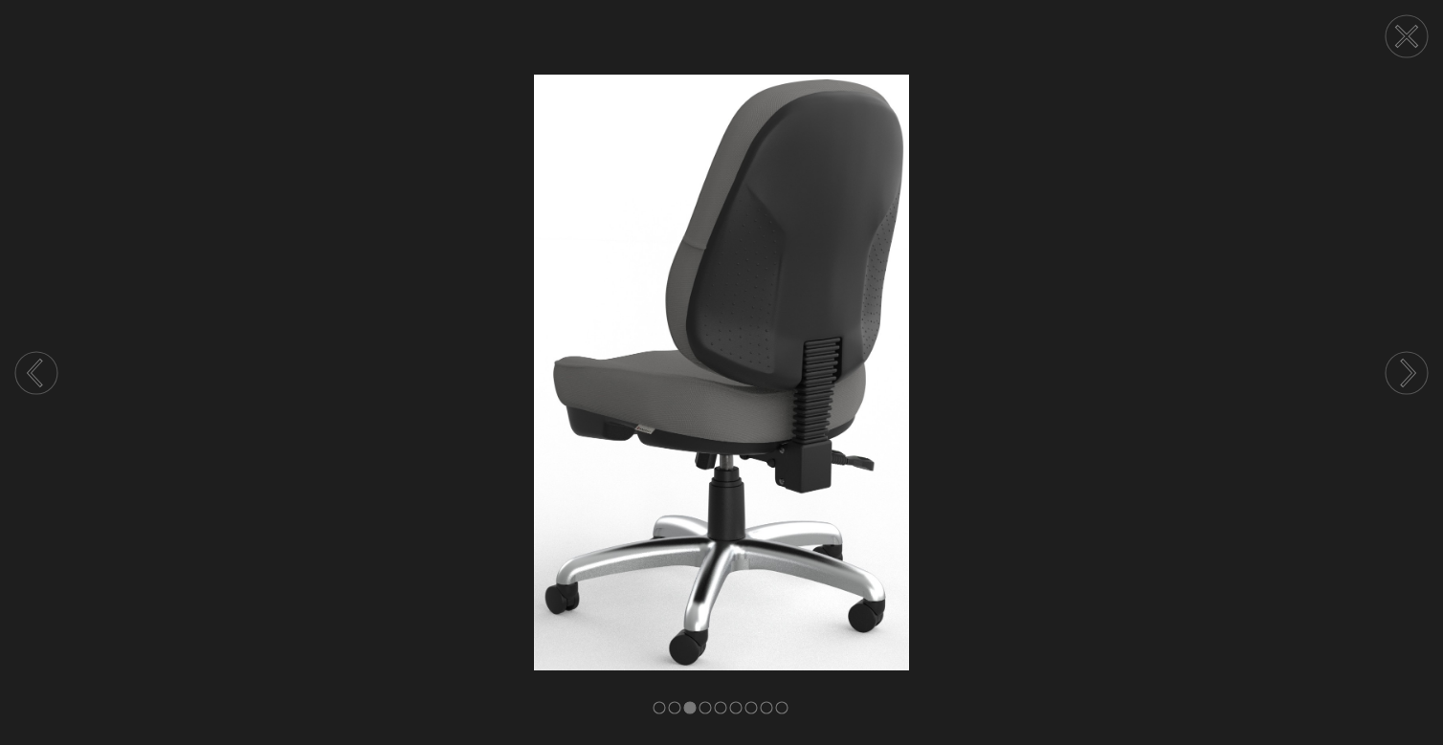
click at [1410, 388] on circle at bounding box center [1407, 373] width 42 height 42
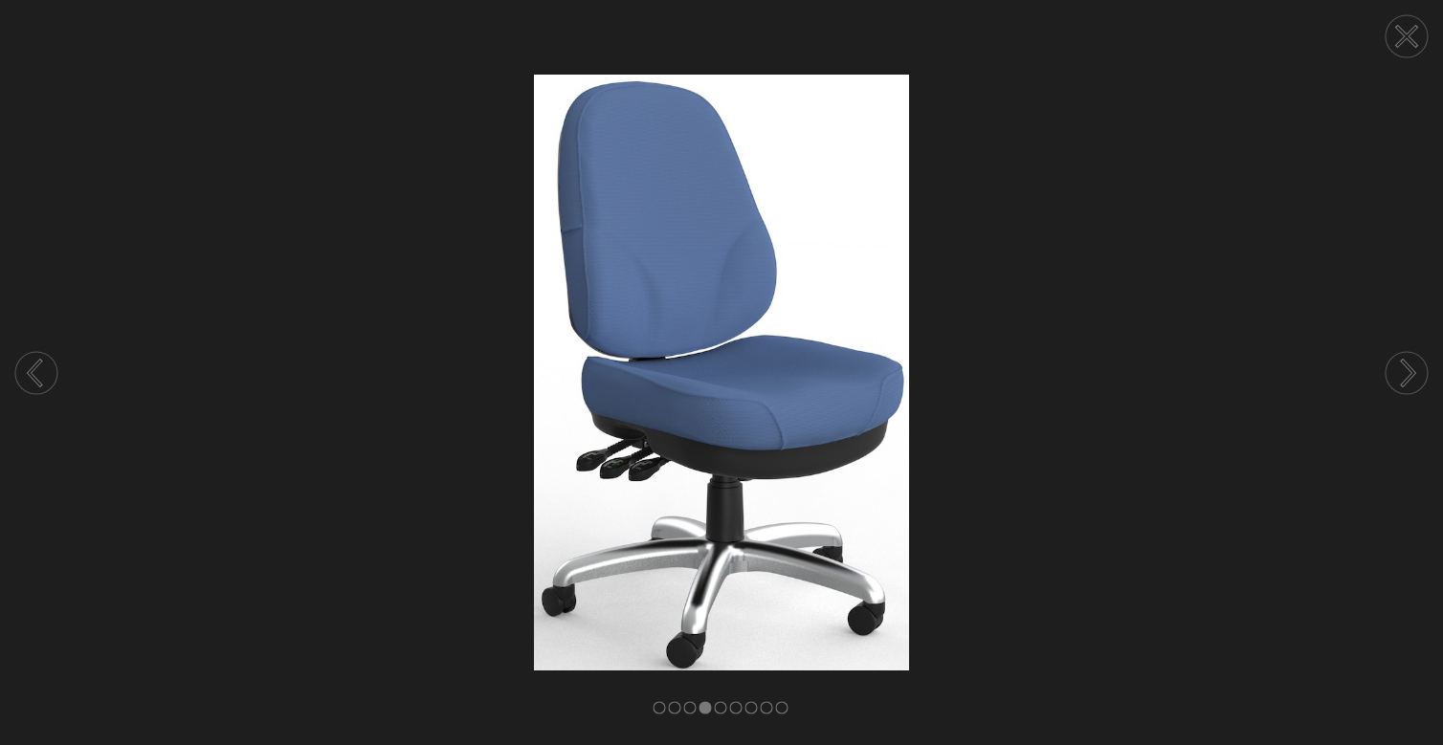
click at [1399, 29] on icon at bounding box center [1406, 36] width 19 height 19
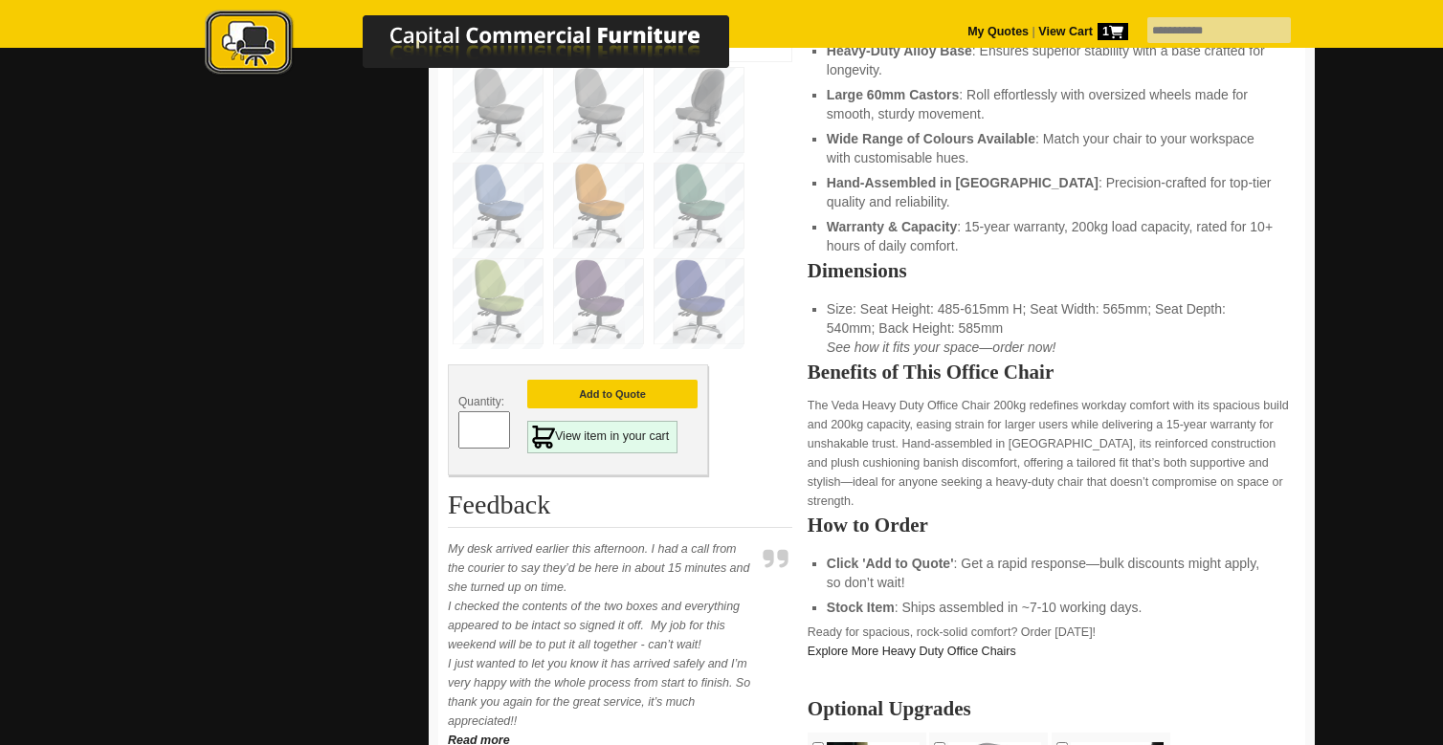
scroll to position [778, 0]
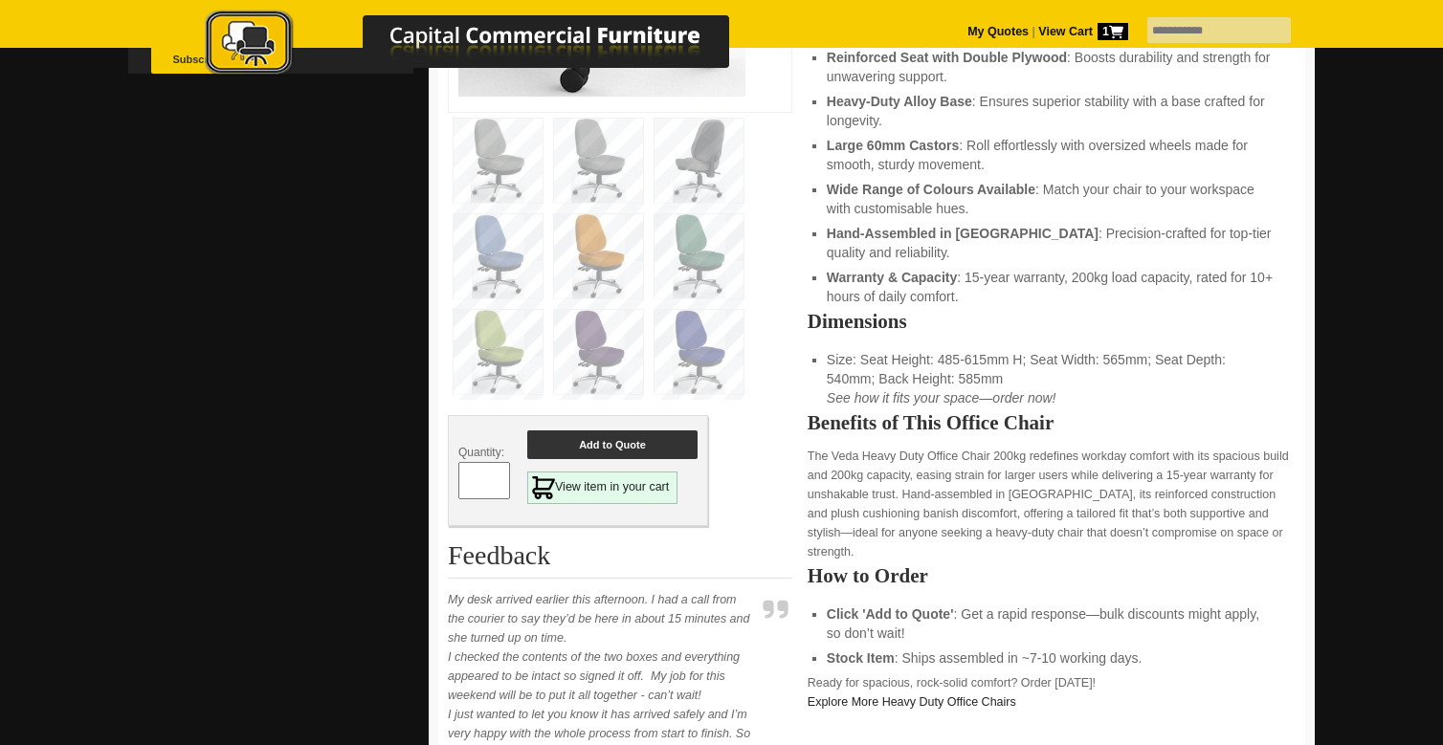
click at [604, 431] on button "Add to Quote" at bounding box center [612, 445] width 170 height 29
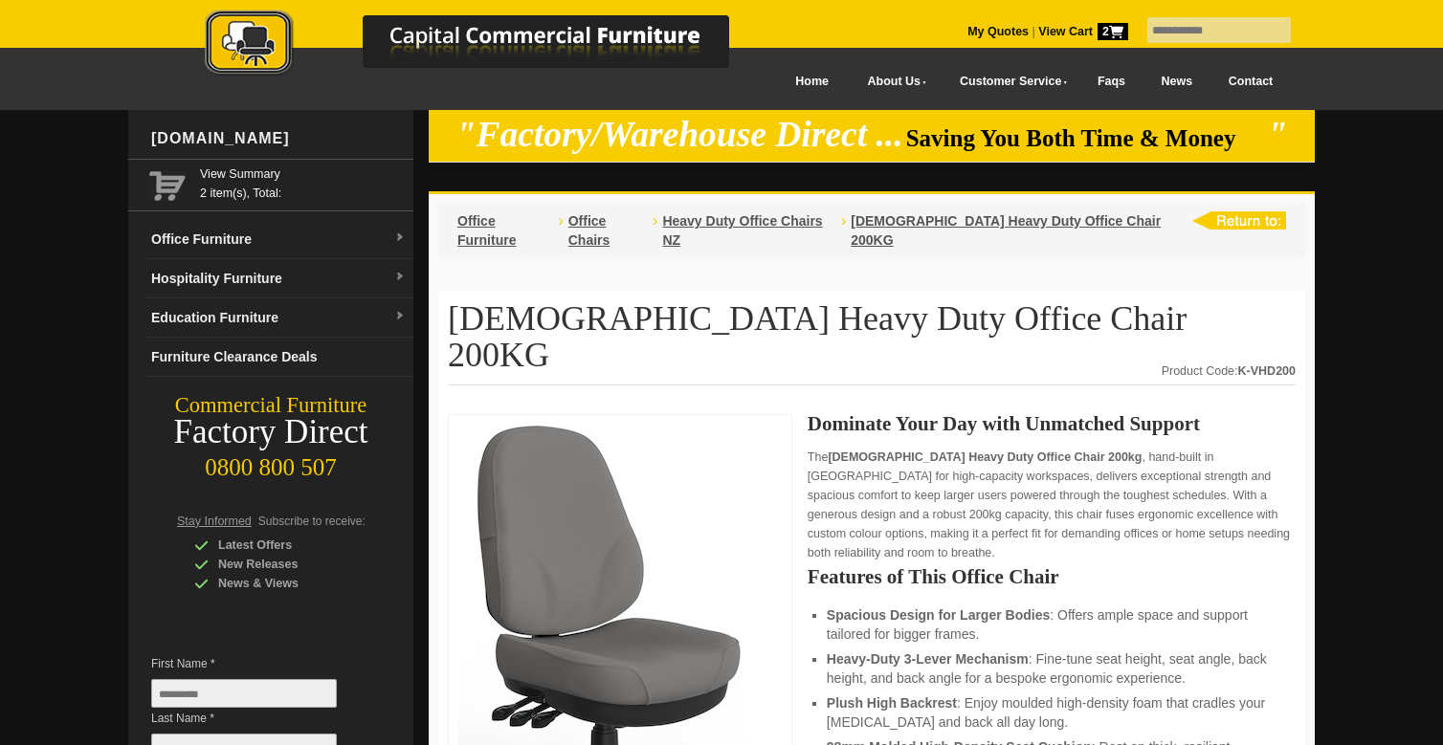
scroll to position [44, 0]
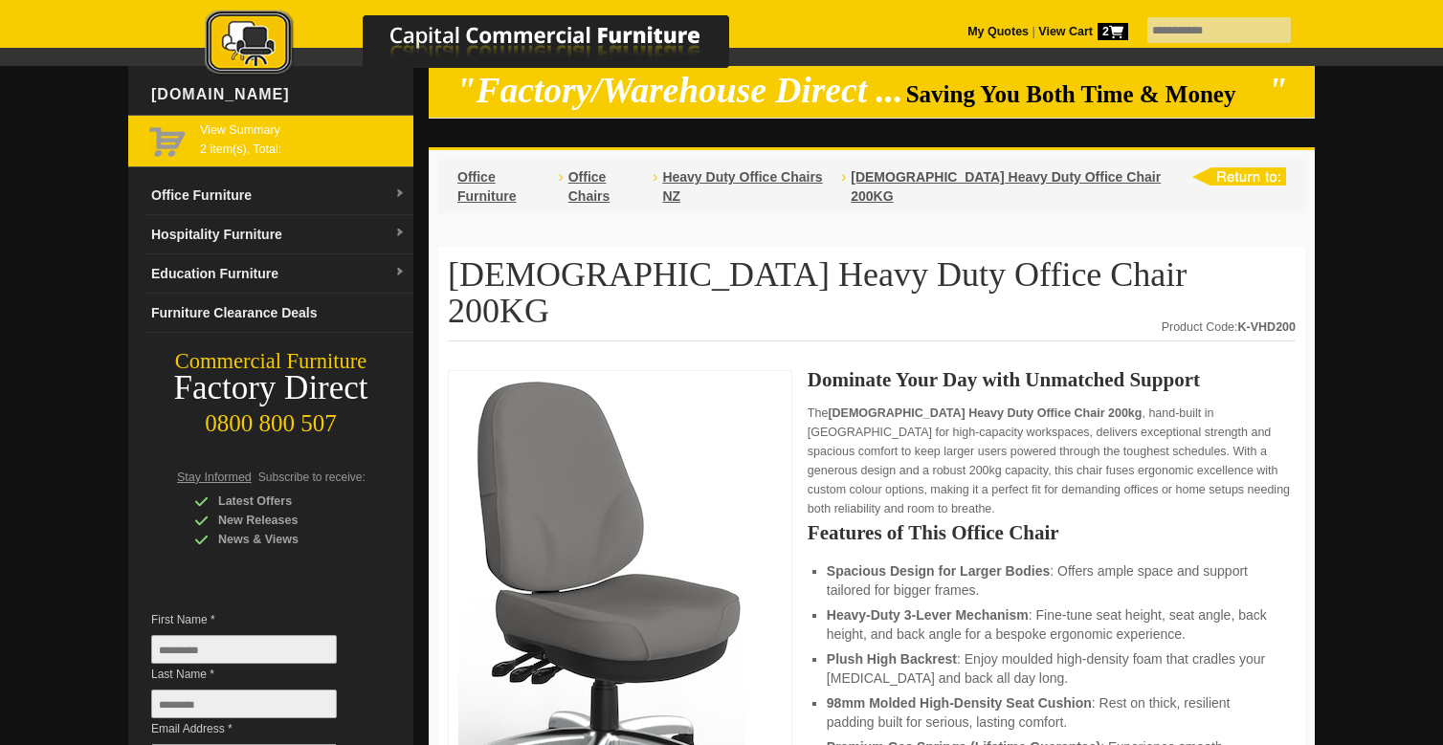
click at [301, 159] on div "View Summary 2 item(s), Total:" at bounding box center [270, 141] width 285 height 53
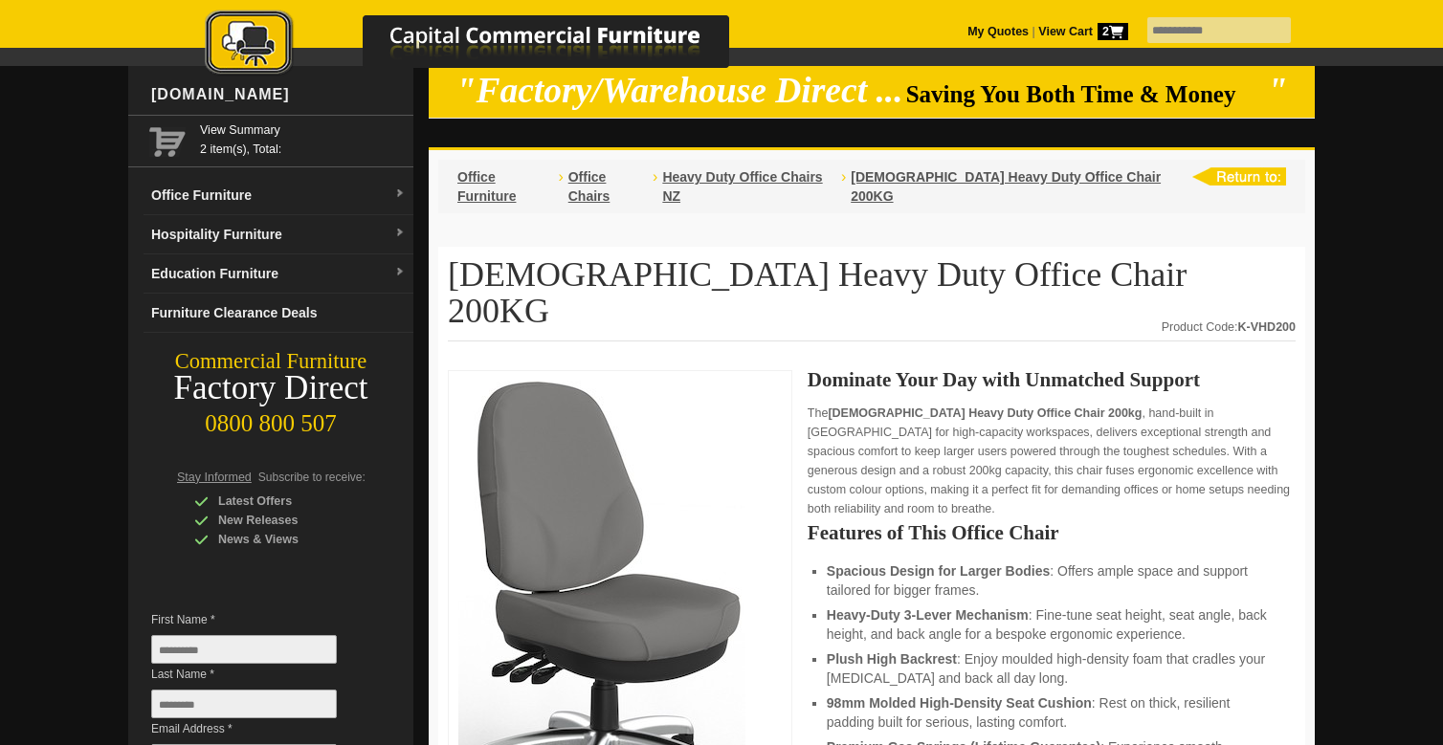
click at [1208, 404] on p "The Veda Heavy Duty Office Chair 200kg , hand-built in New Zealand for high-cap…" at bounding box center [1052, 461] width 488 height 115
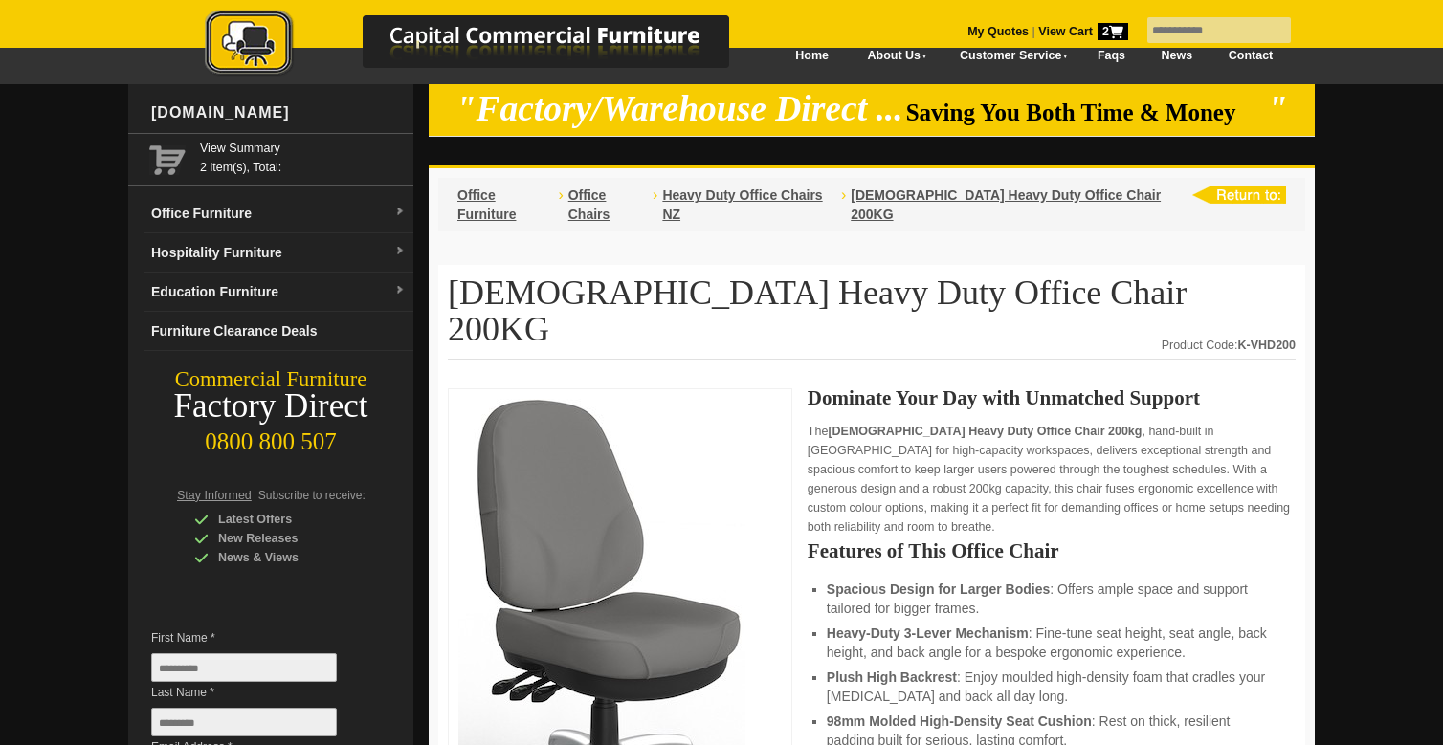
scroll to position [26, 0]
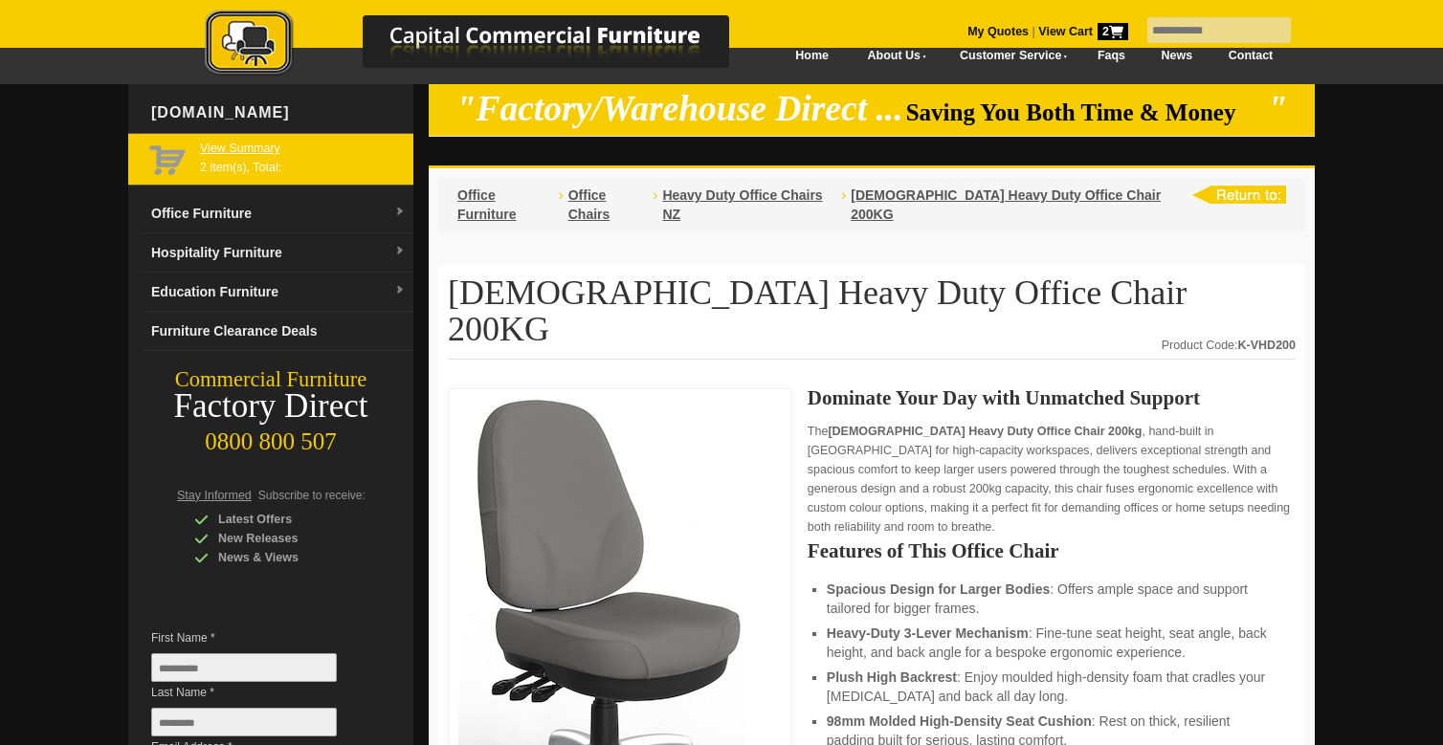
click at [218, 156] on link "View Summary" at bounding box center [303, 148] width 206 height 19
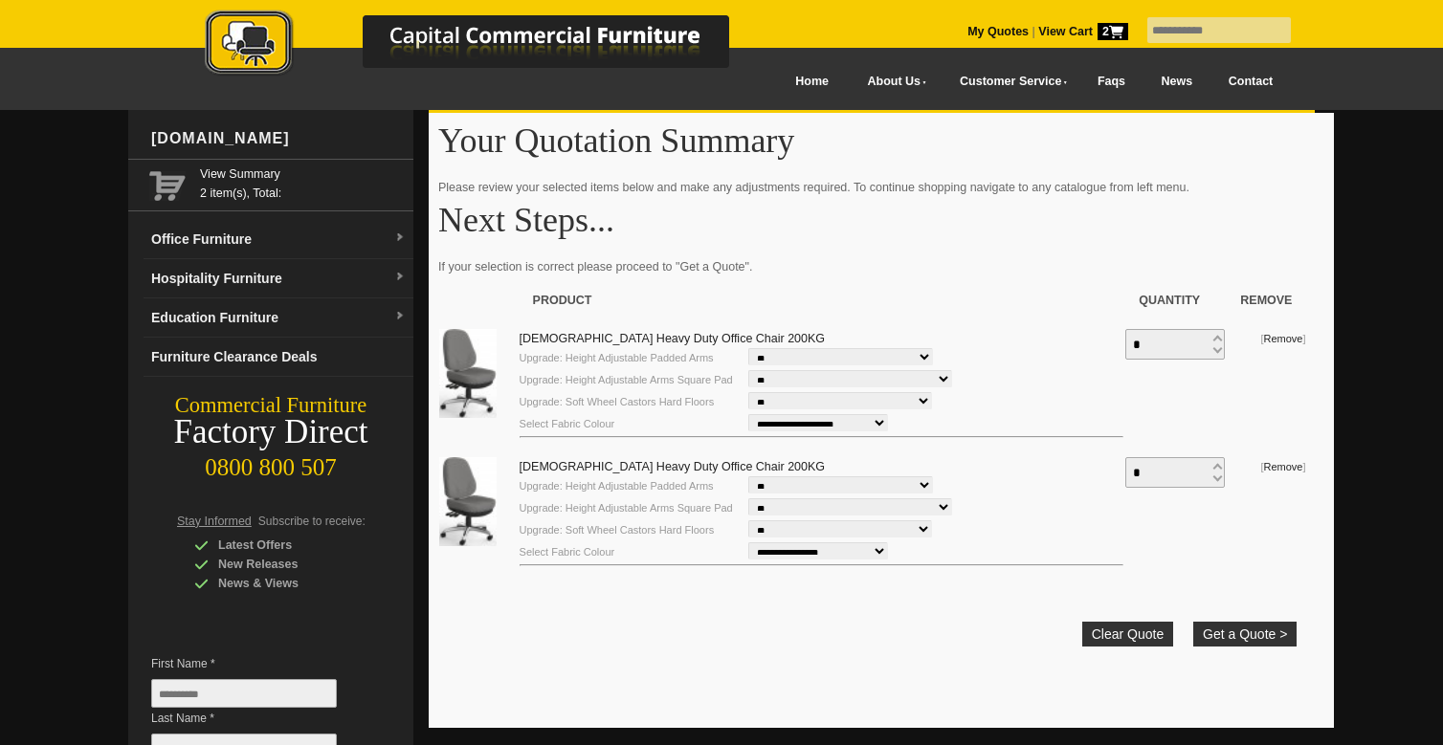
select select "**********"
click at [1244, 639] on button "Get a Quote >" at bounding box center [1244, 634] width 103 height 25
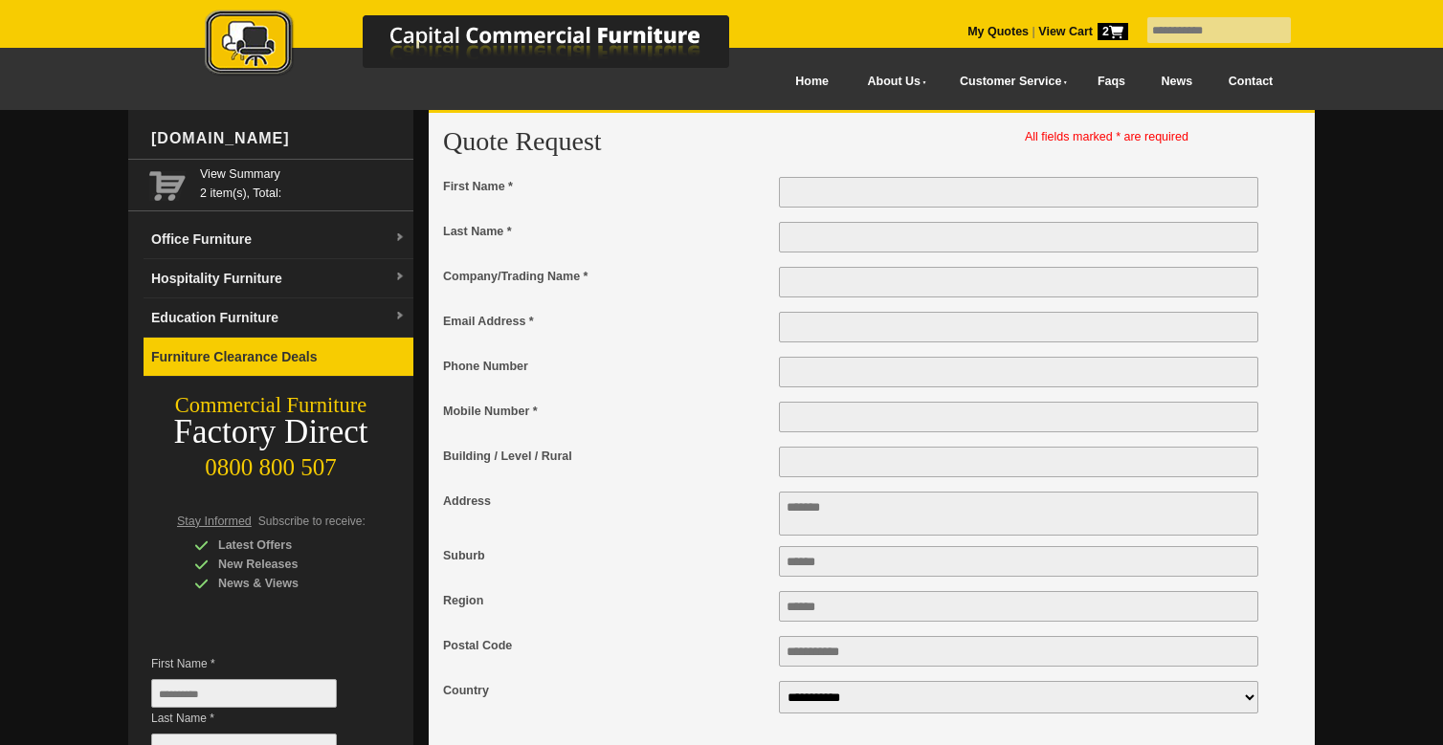
click at [285, 357] on link "Furniture Clearance Deals" at bounding box center [279, 357] width 270 height 39
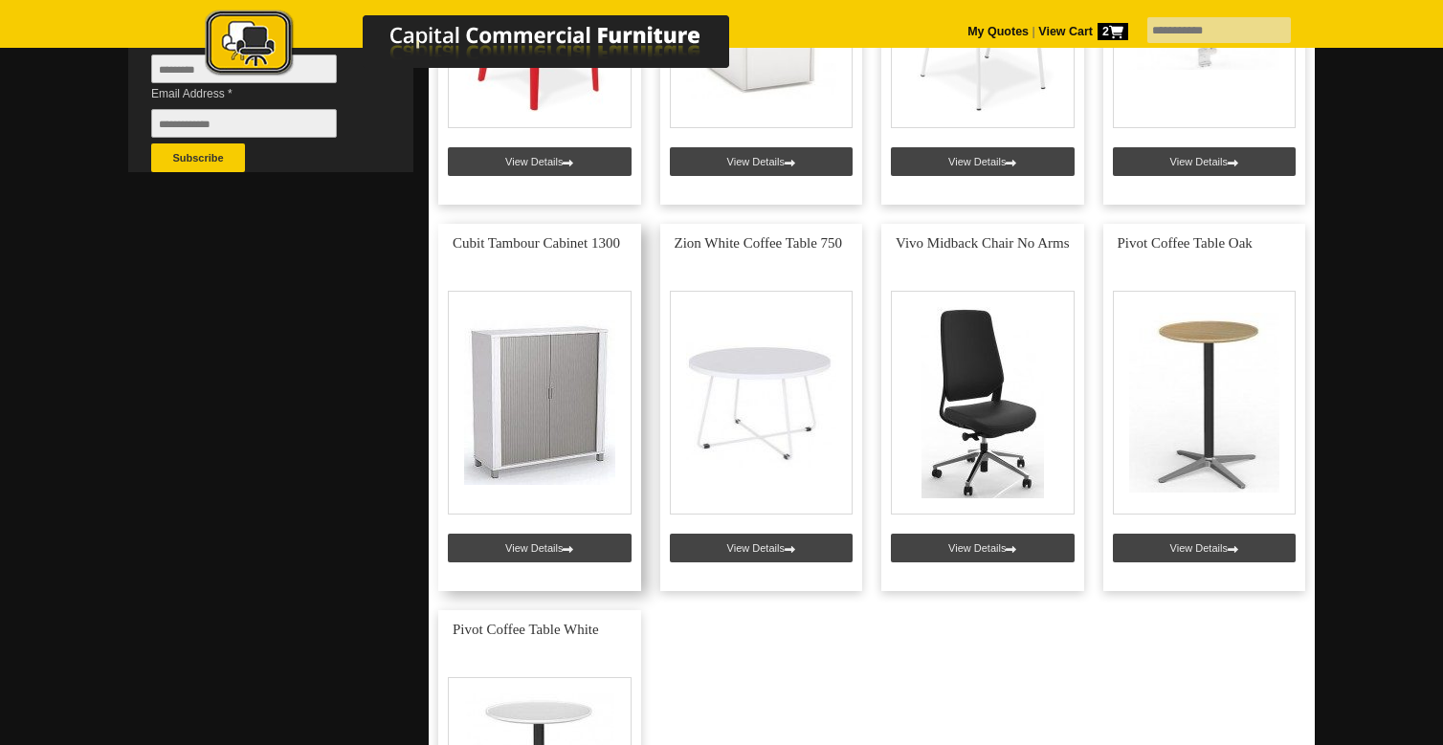
scroll to position [684, 0]
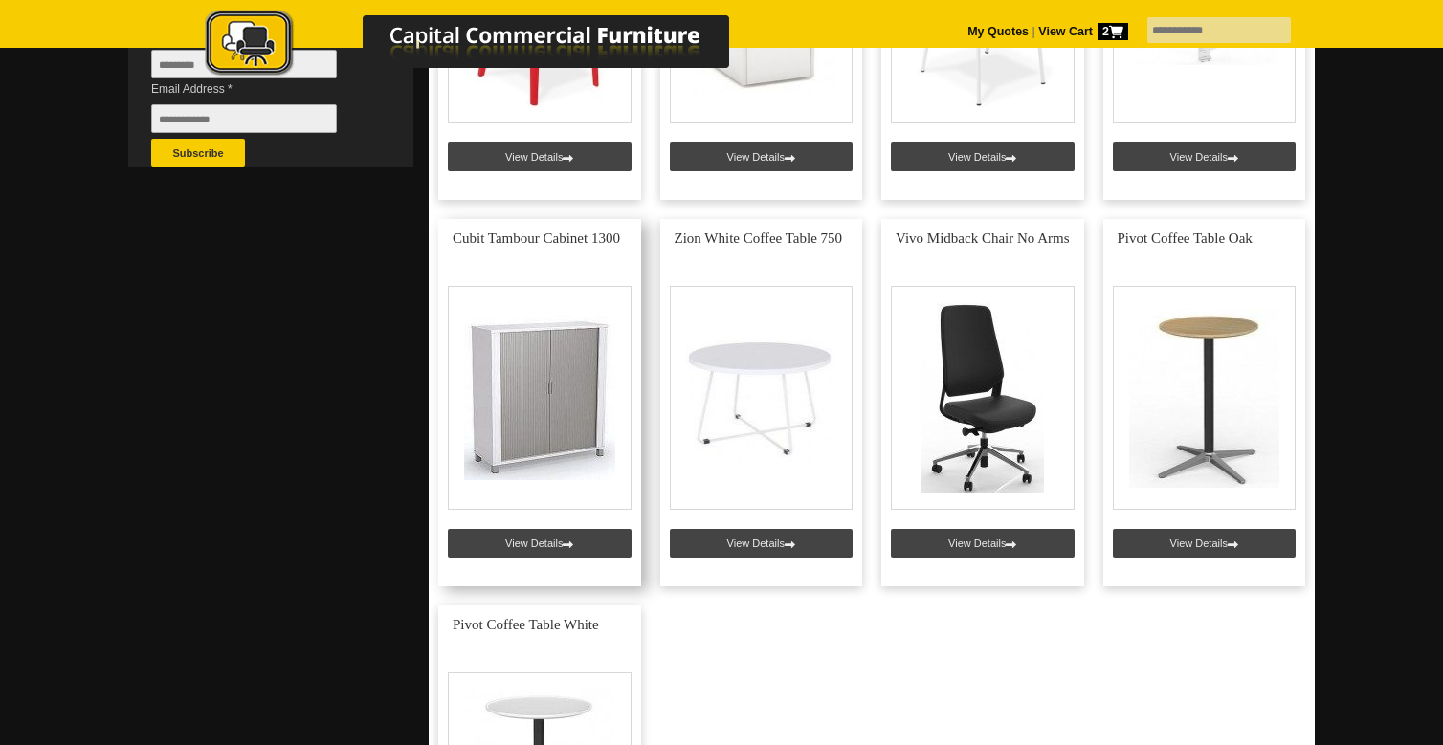
click at [514, 542] on link at bounding box center [539, 402] width 203 height 367
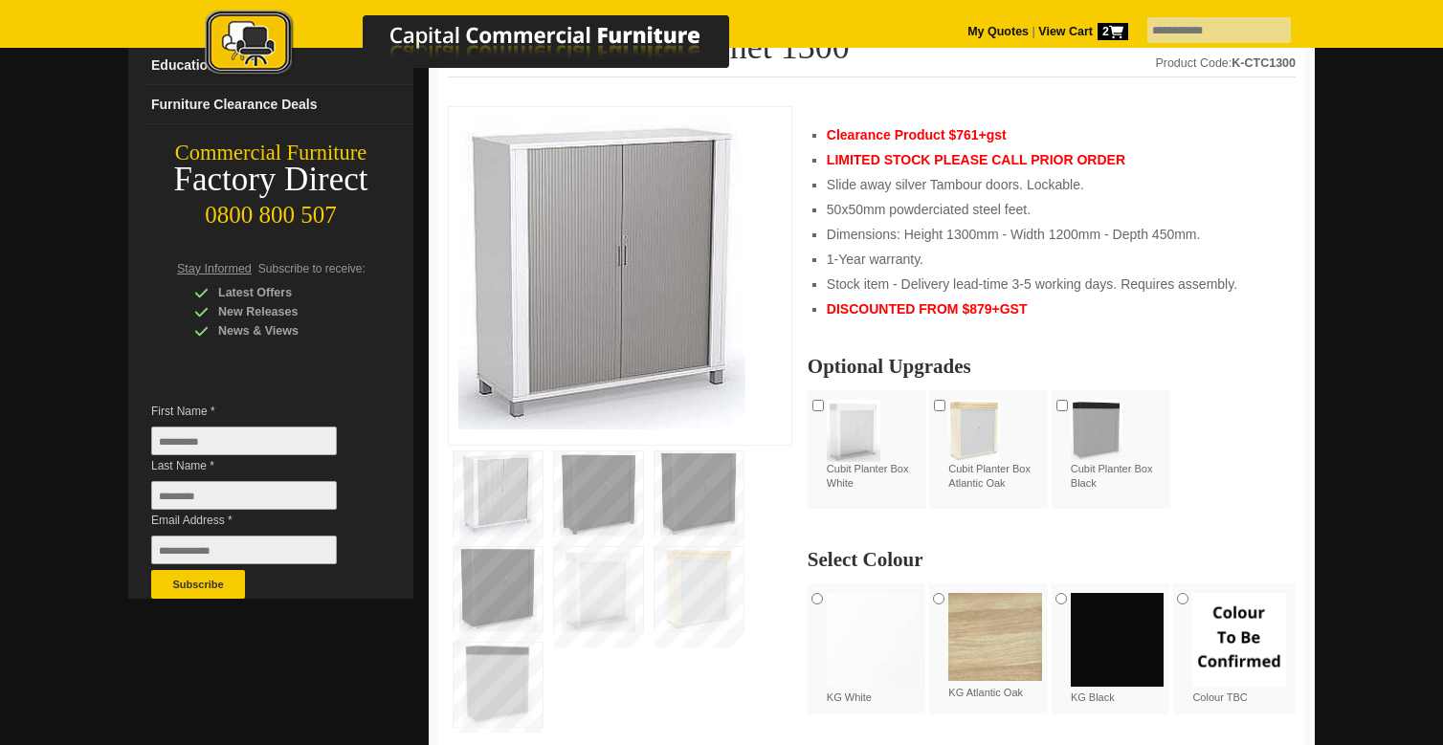
scroll to position [254, 0]
click at [587, 491] on img at bounding box center [598, 493] width 89 height 84
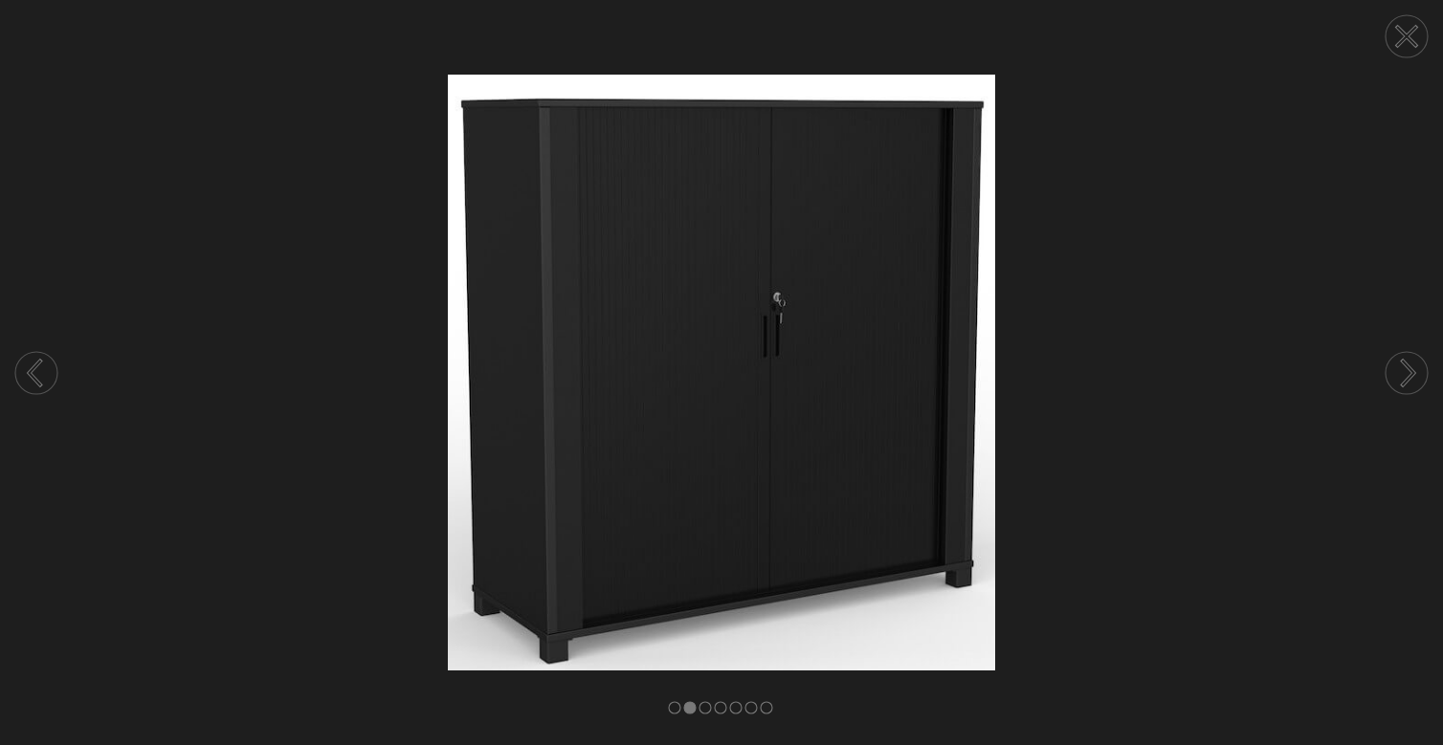
click at [1412, 382] on circle at bounding box center [1407, 373] width 42 height 42
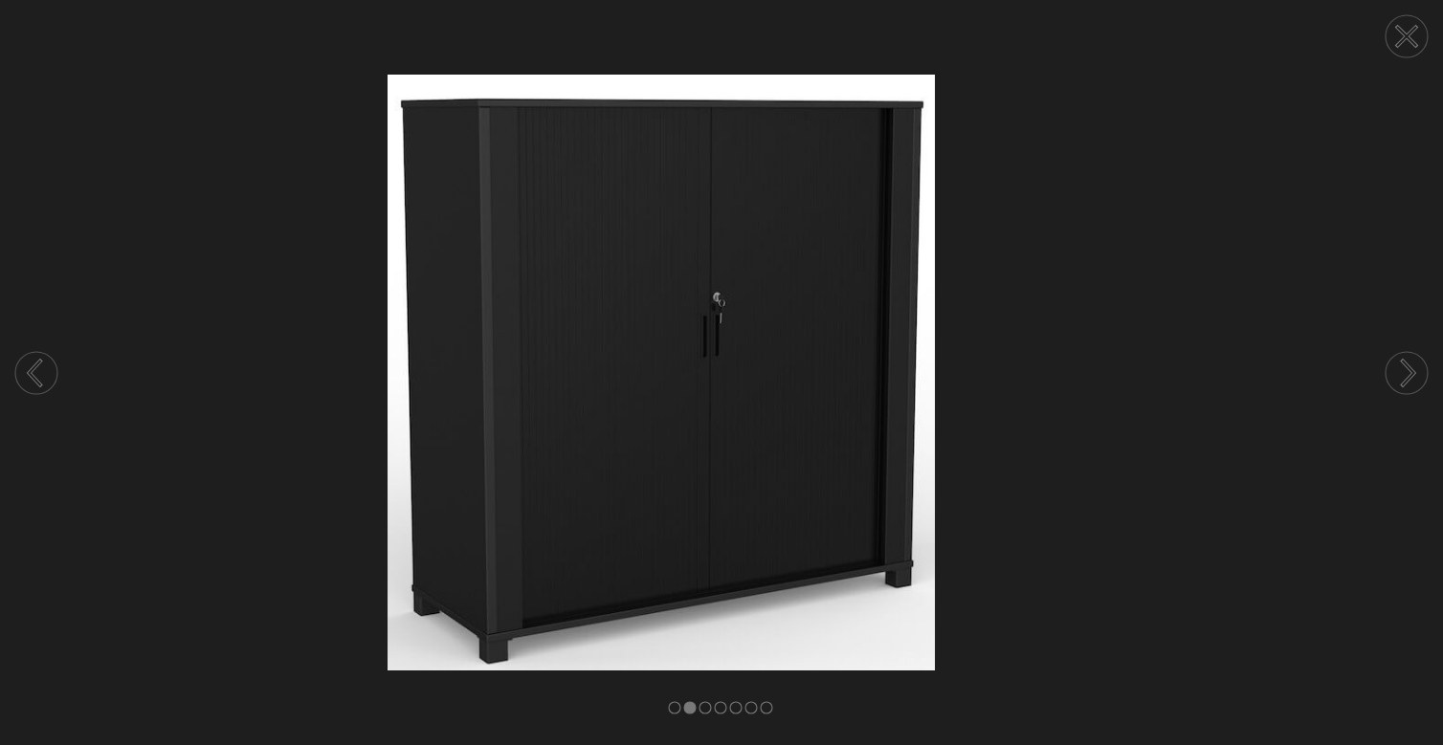
click at [1412, 382] on circle at bounding box center [1407, 373] width 42 height 42
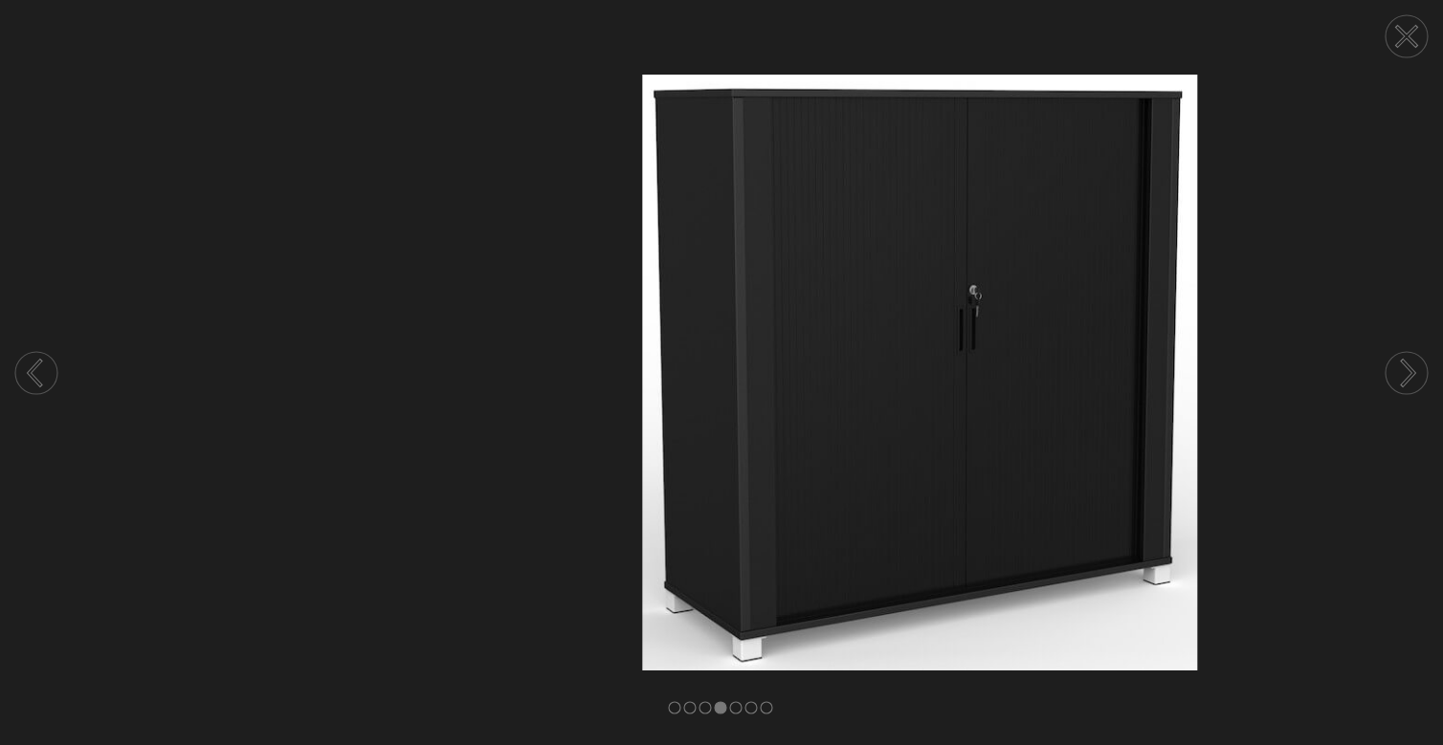
click at [1412, 382] on circle at bounding box center [1407, 373] width 42 height 42
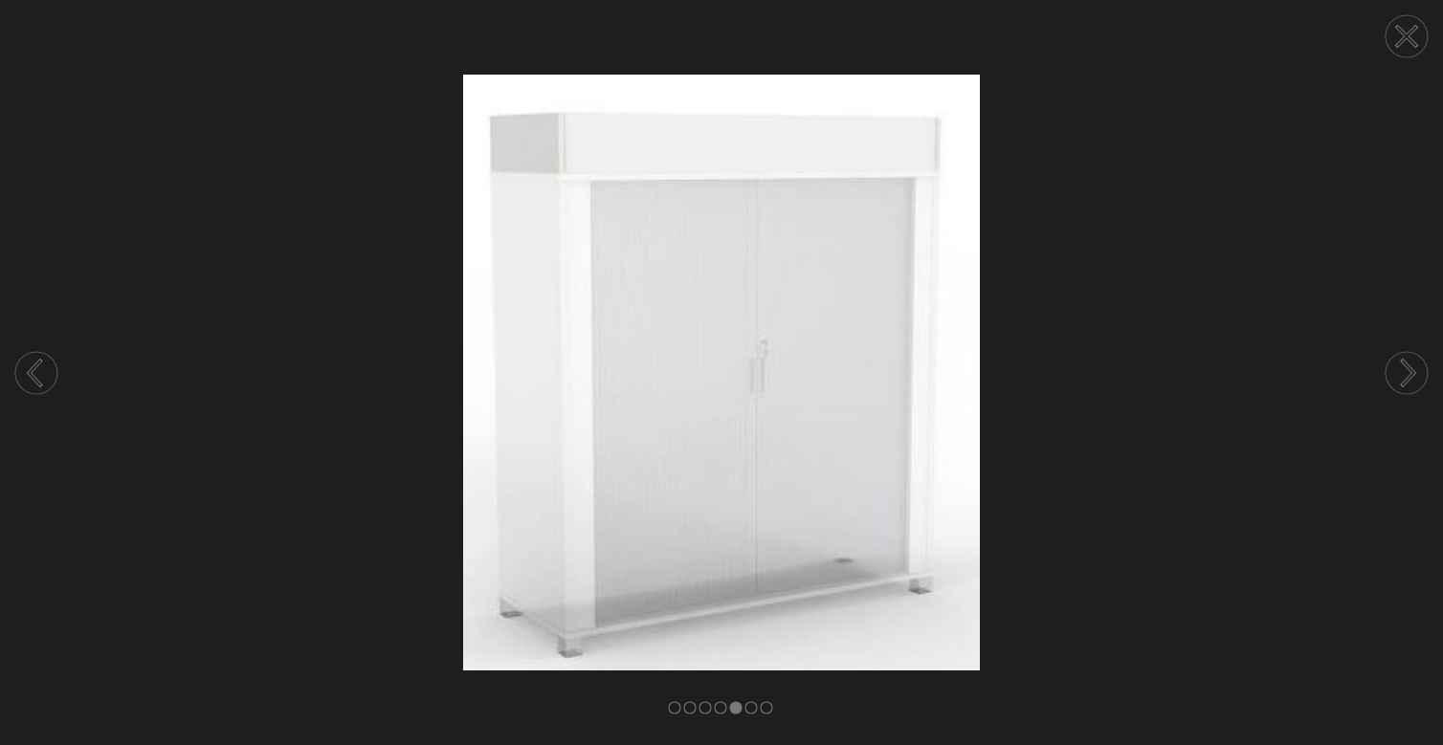
click at [1412, 382] on circle at bounding box center [1407, 373] width 42 height 42
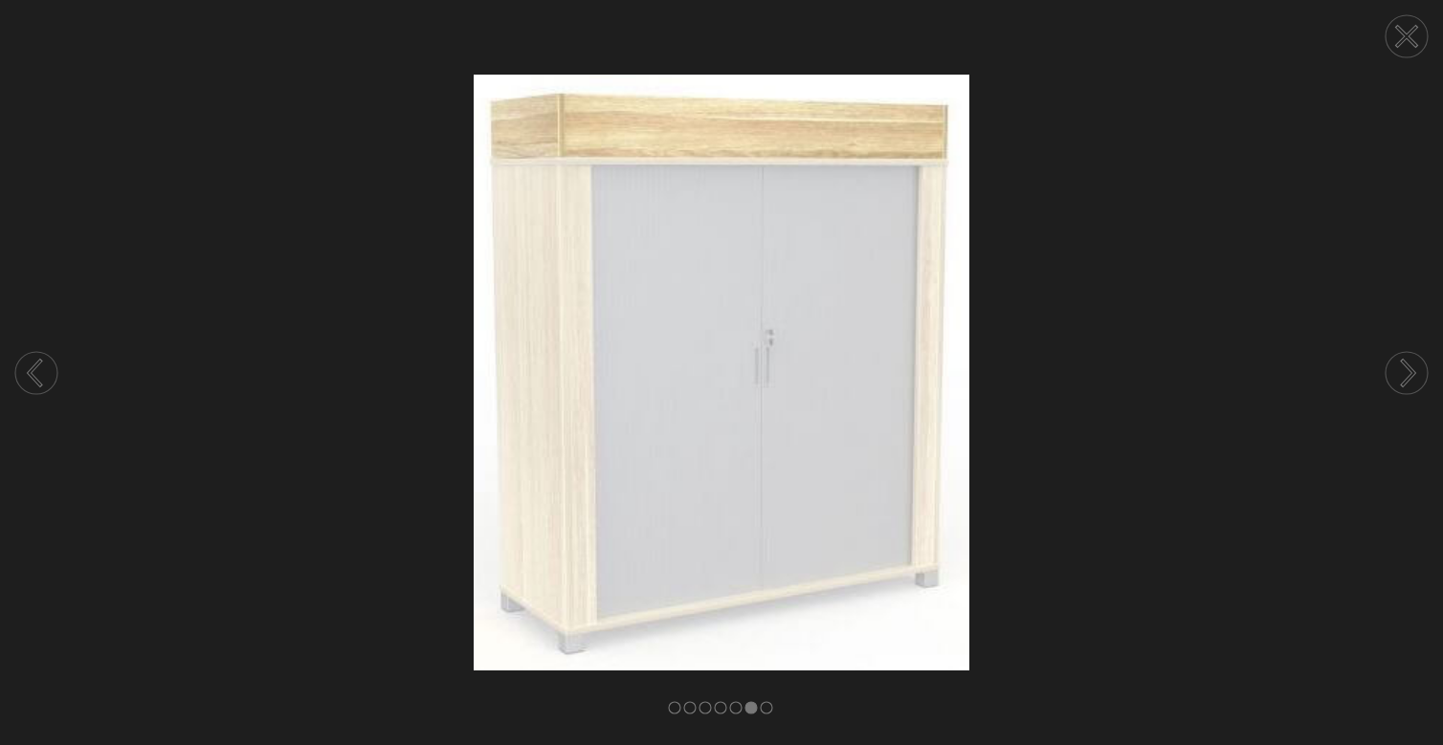
click at [1412, 382] on circle at bounding box center [1407, 373] width 42 height 42
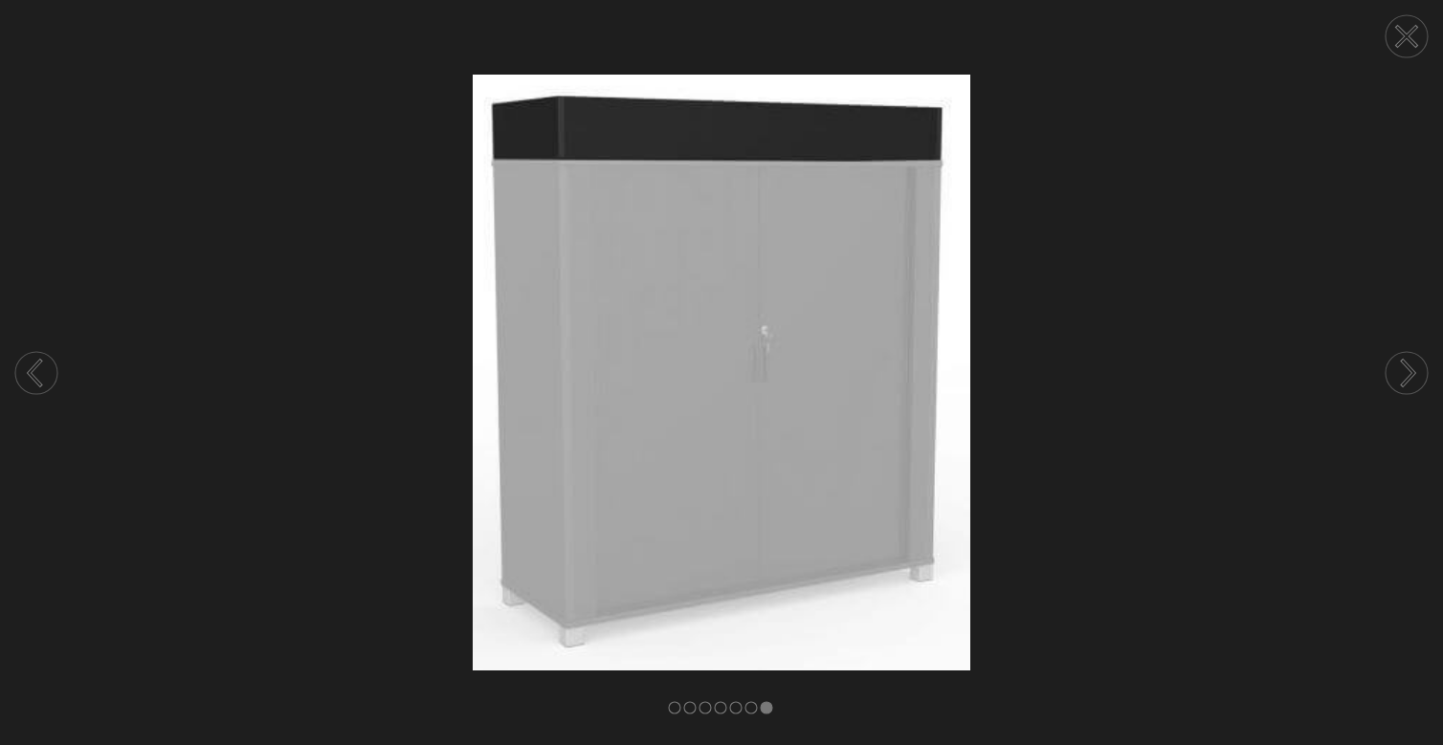
click at [1412, 382] on circle at bounding box center [1407, 373] width 42 height 42
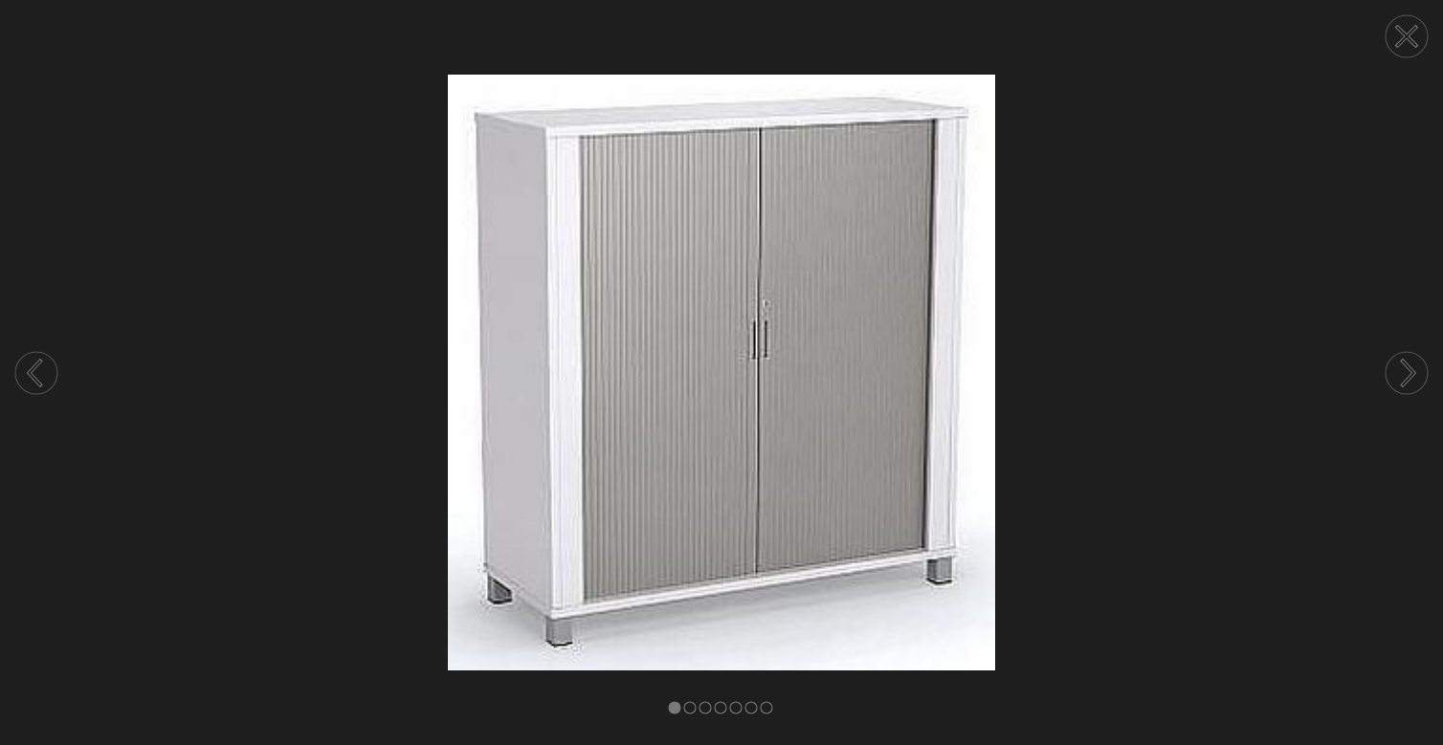
click at [1412, 382] on circle at bounding box center [1407, 373] width 42 height 42
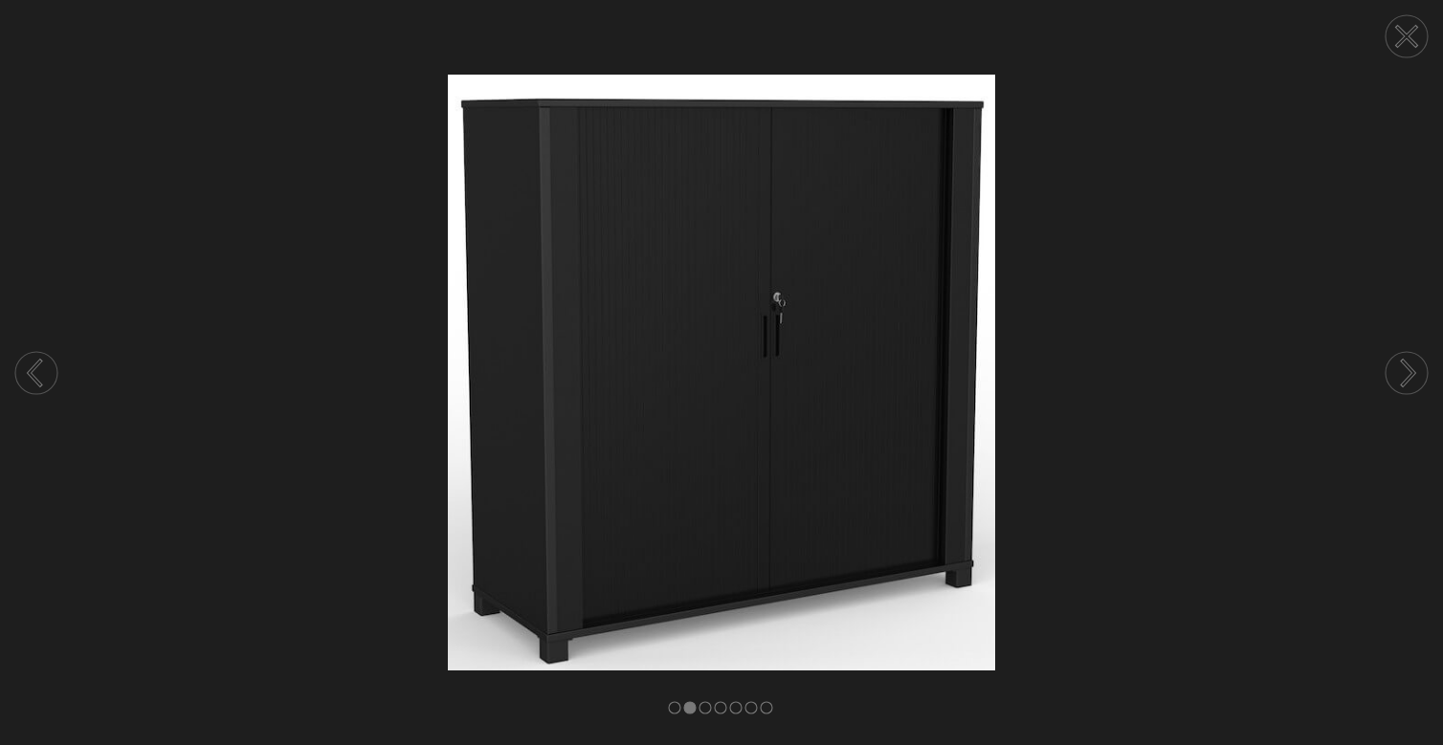
click at [1412, 382] on circle at bounding box center [1407, 373] width 42 height 42
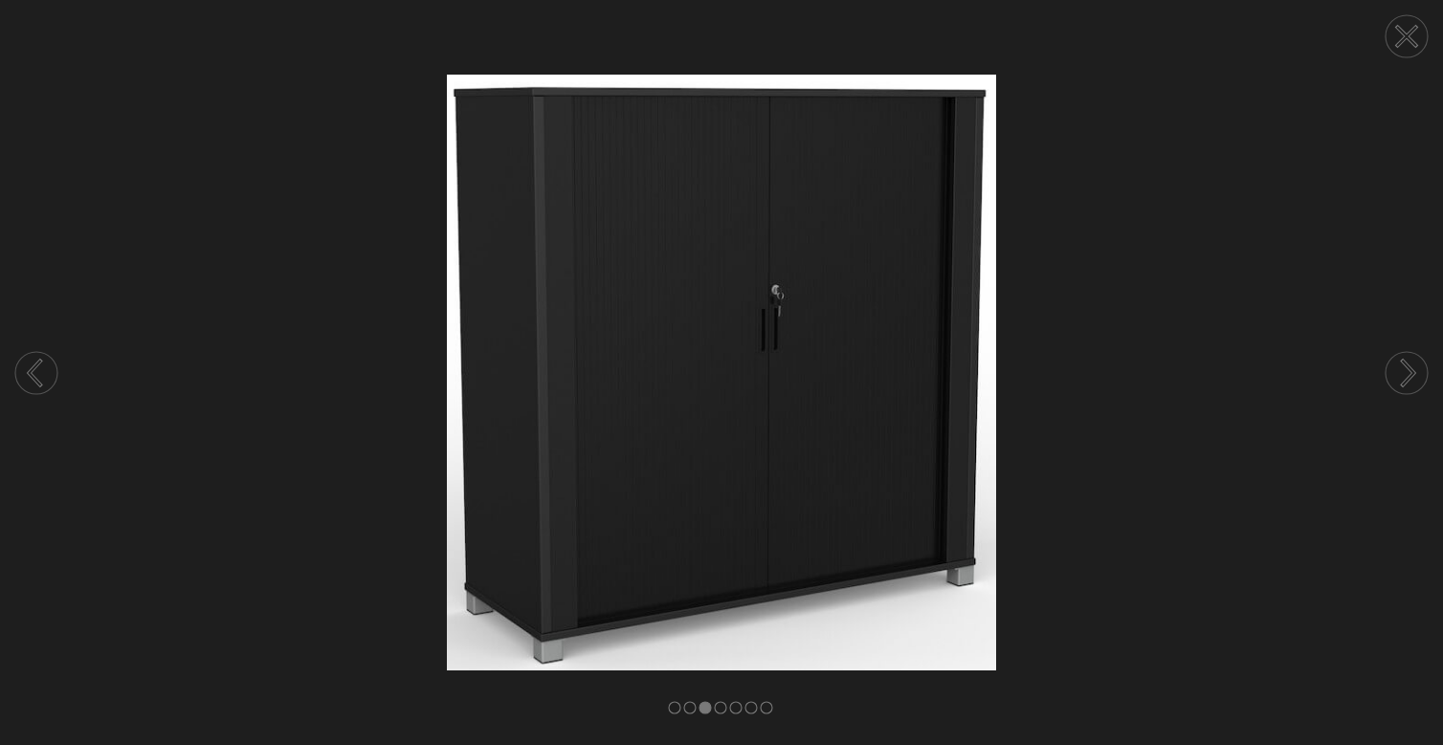
click at [1394, 352] on icon at bounding box center [1406, 372] width 73 height 101
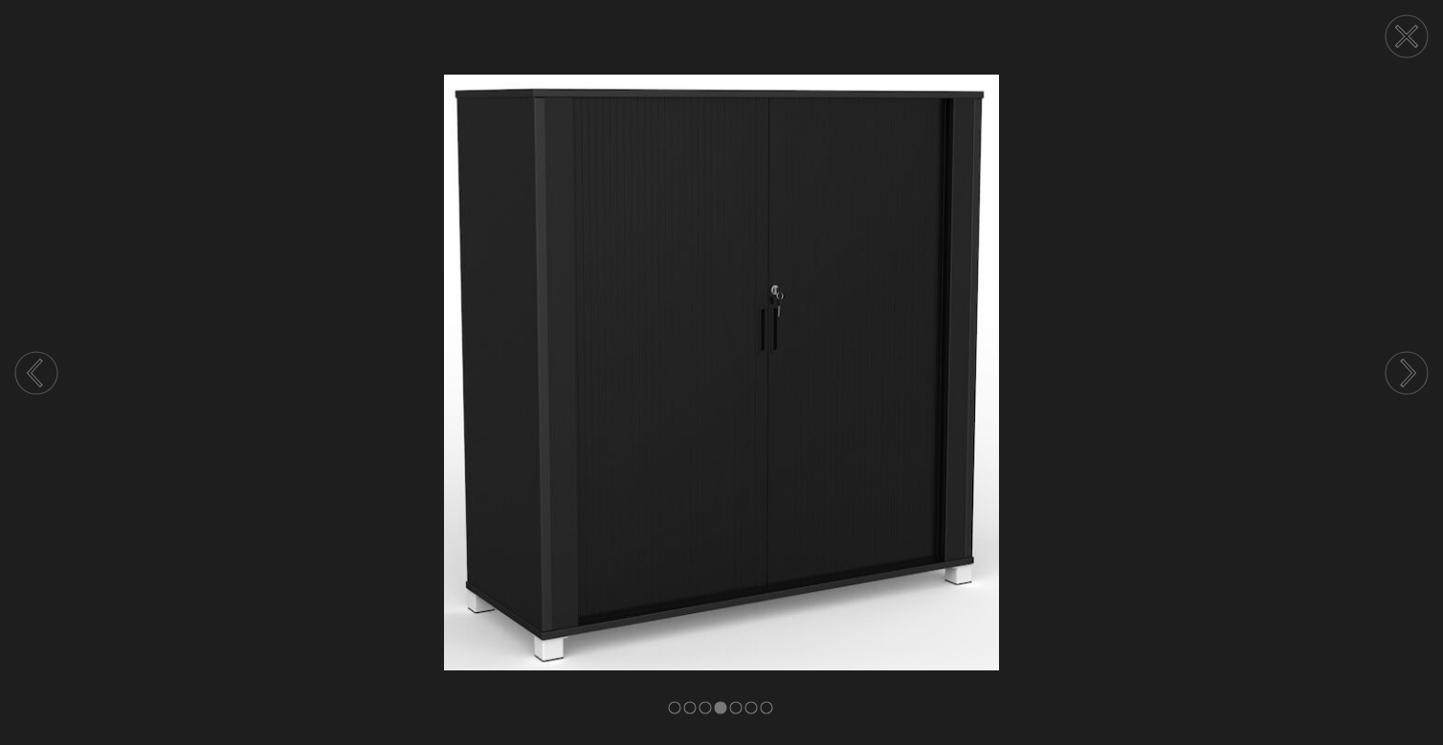
click at [1394, 352] on icon at bounding box center [1406, 372] width 73 height 101
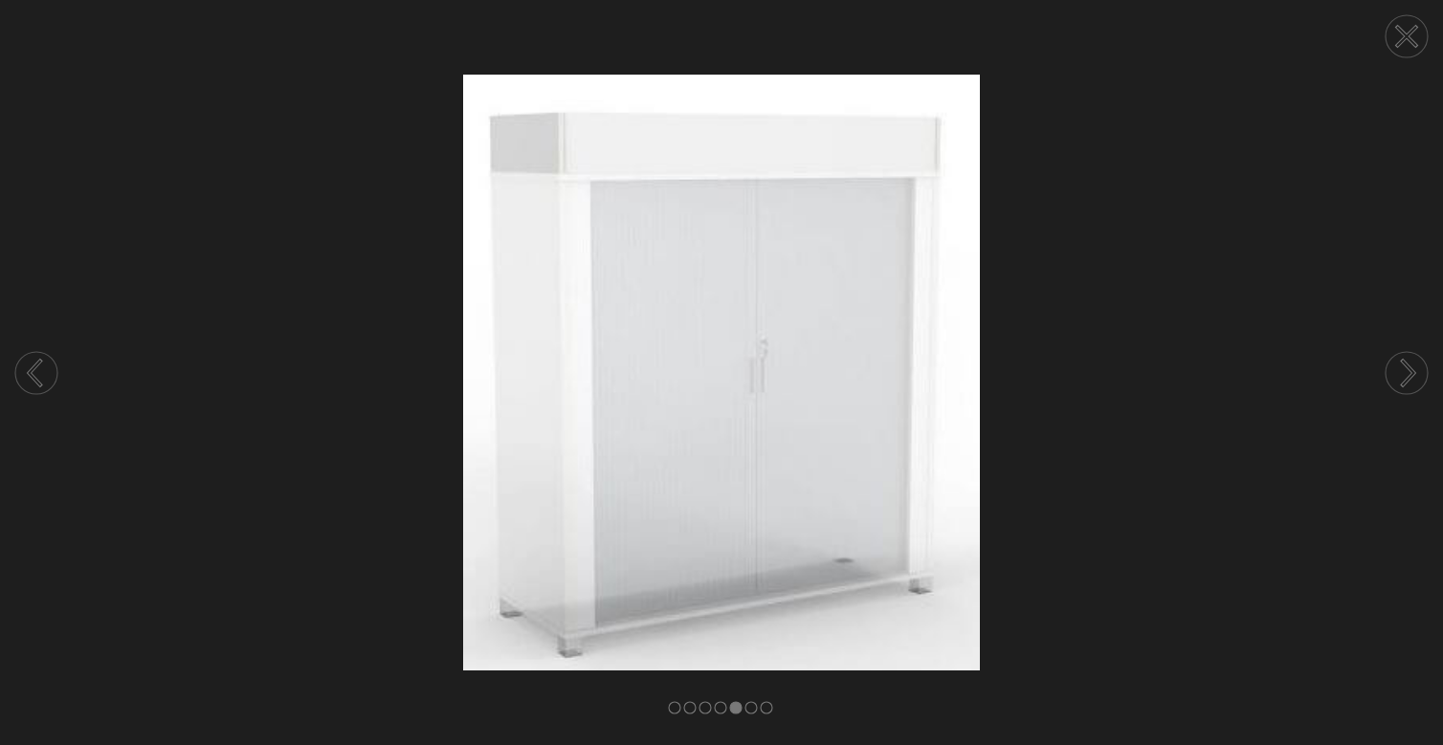
click at [1394, 352] on icon at bounding box center [1406, 372] width 73 height 101
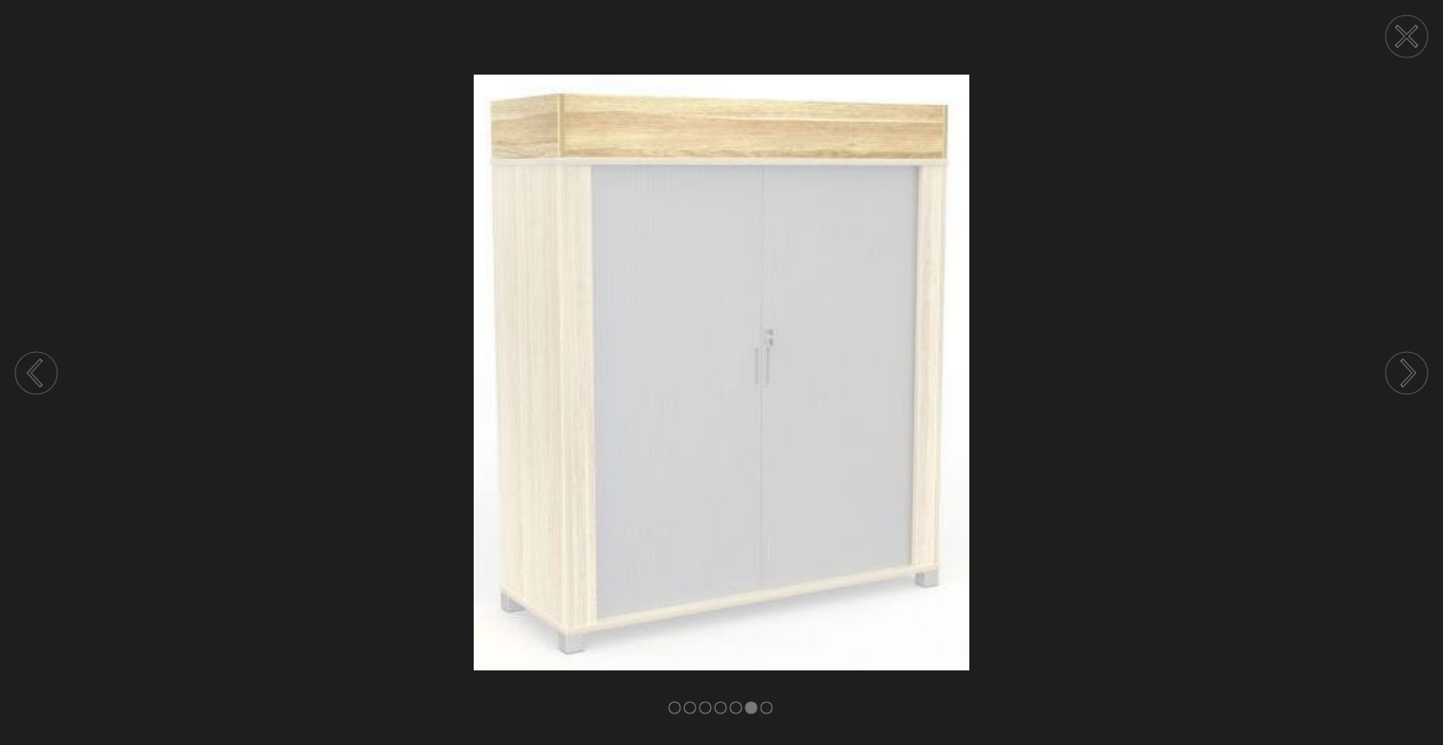
click at [1391, 39] on circle at bounding box center [1407, 36] width 42 height 42
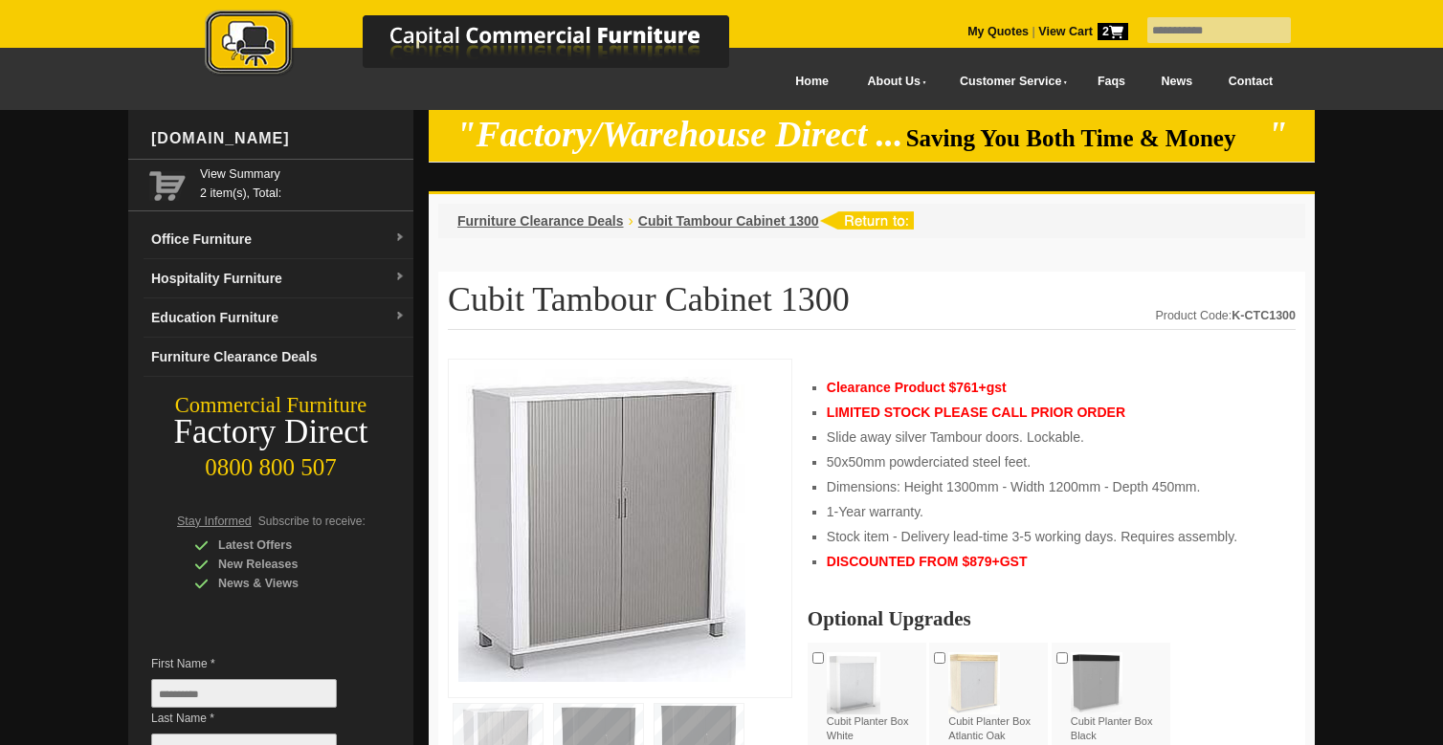
scroll to position [0, 0]
